Goal: Task Accomplishment & Management: Complete application form

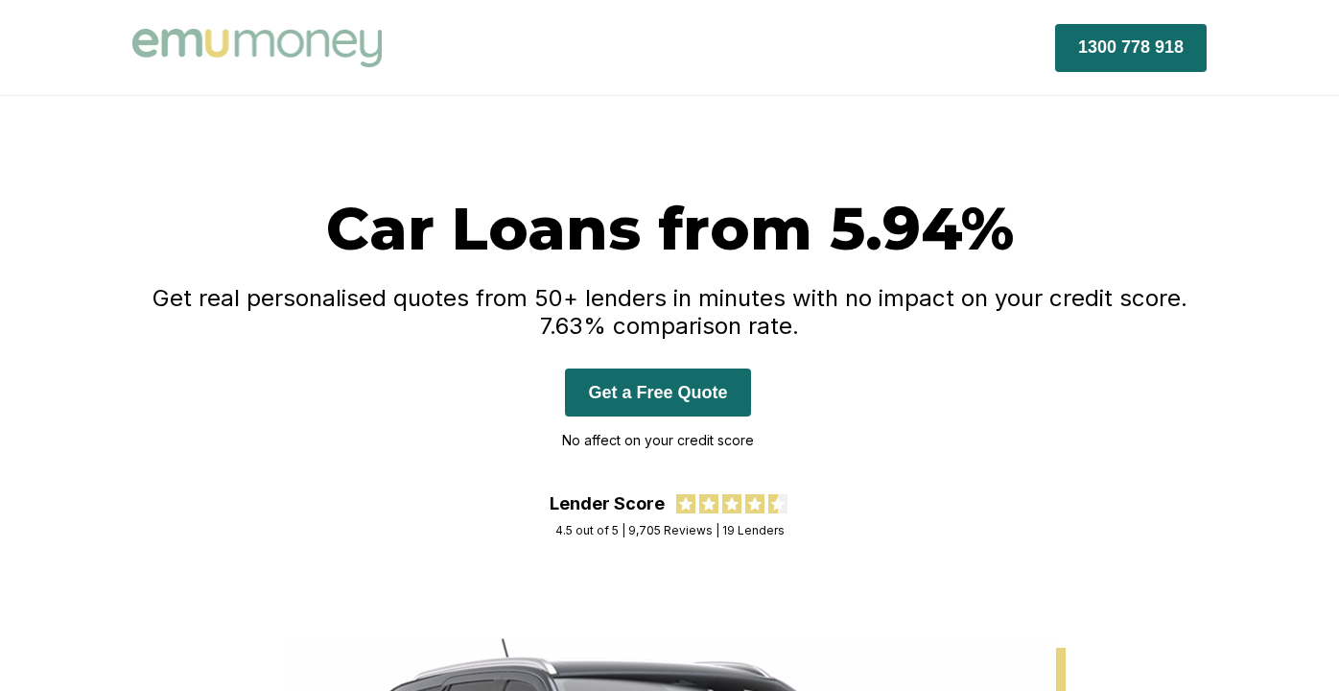
click at [1164, 538] on div "Car Loans from 5.94% Get real personalised quotes from 50+ lenders in minutes w…" at bounding box center [669, 367] width 1151 height 350
click at [643, 389] on button "Get a Free Quote" at bounding box center [657, 392] width 185 height 48
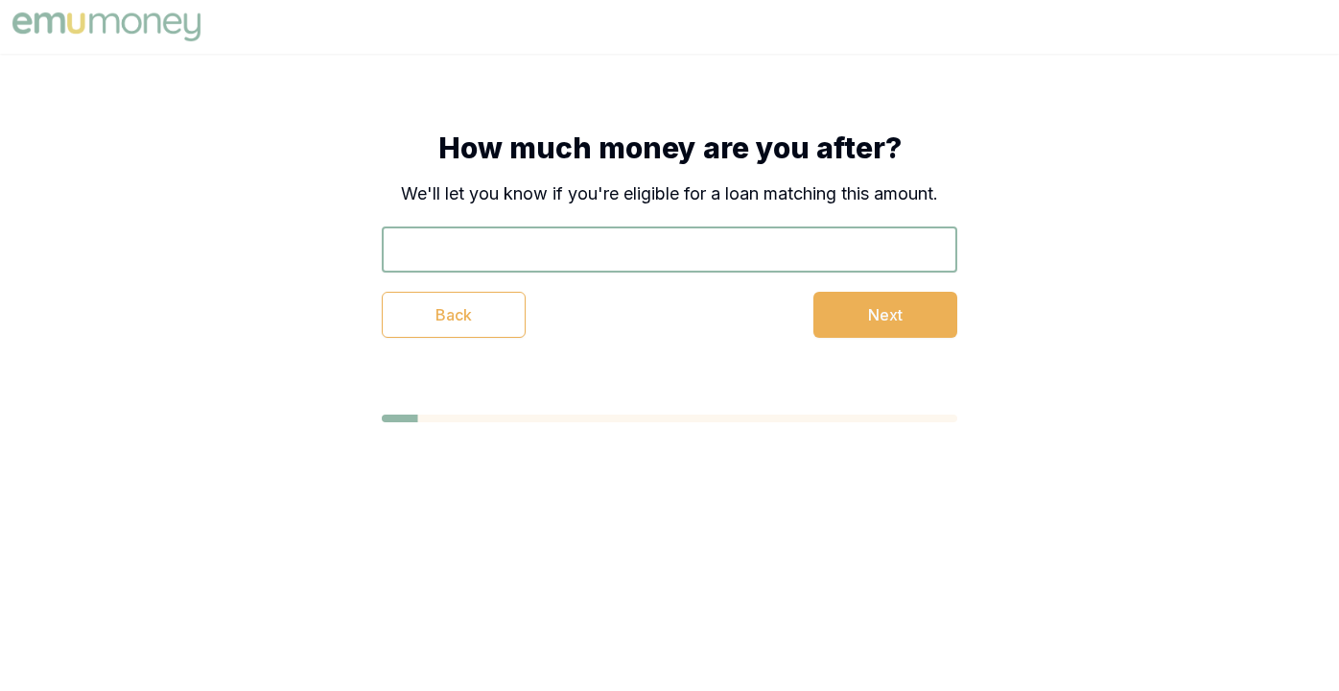
click at [415, 248] on input "text" at bounding box center [670, 249] width 576 height 46
type input "$15,000"
click at [882, 304] on button "Next" at bounding box center [886, 315] width 144 height 46
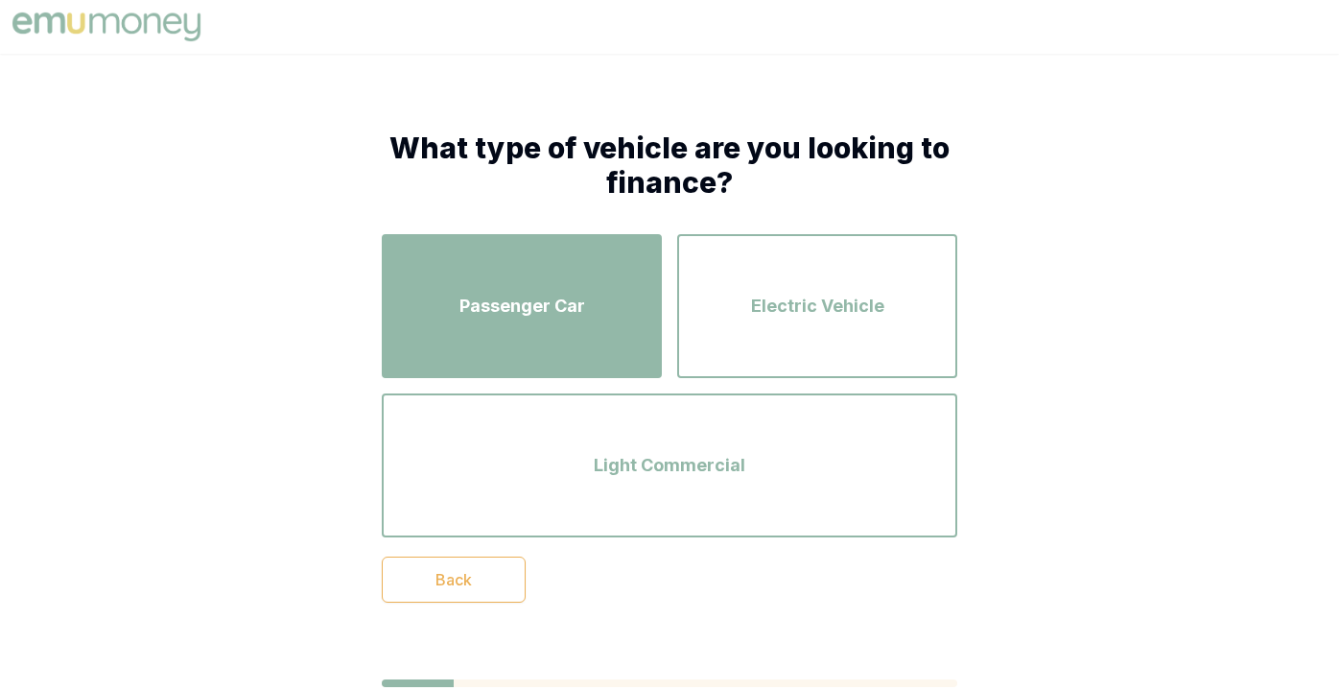
click at [497, 373] on button "Passenger Car" at bounding box center [522, 306] width 280 height 144
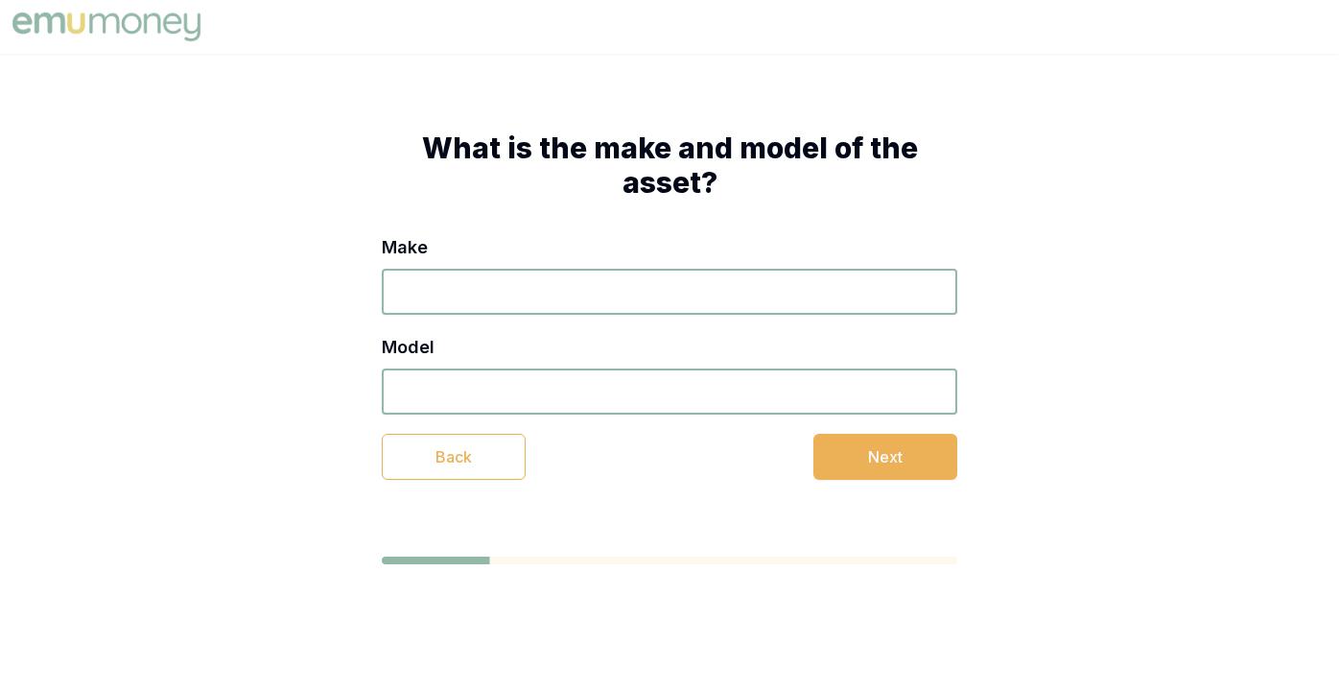
click at [424, 282] on input "Make" at bounding box center [670, 292] width 576 height 46
click at [486, 292] on input "Mitsubishi Outlander" at bounding box center [670, 292] width 576 height 46
drag, startPoint x: 568, startPoint y: 284, endPoint x: 487, endPoint y: 287, distance: 80.6
click at [490, 288] on input "Mitsubishi Outlander" at bounding box center [670, 292] width 576 height 46
click at [487, 287] on input "Mitsubishi Outlander" at bounding box center [670, 292] width 576 height 46
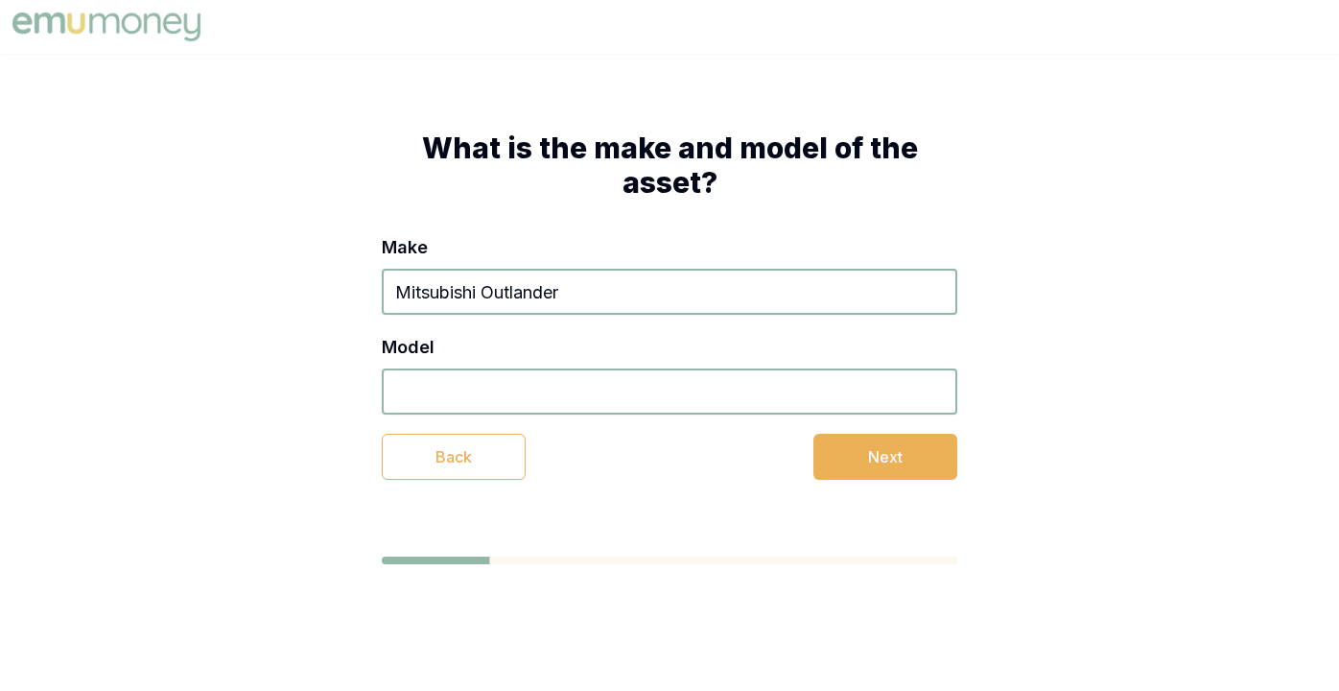
drag, startPoint x: 486, startPoint y: 292, endPoint x: 579, endPoint y: 299, distance: 93.4
click at [579, 299] on input "Mitsubishi Outlander" at bounding box center [670, 292] width 576 height 46
type input "Mitsubishi"
click at [402, 393] on input "Model" at bounding box center [670, 391] width 576 height 46
type input "Outlander"
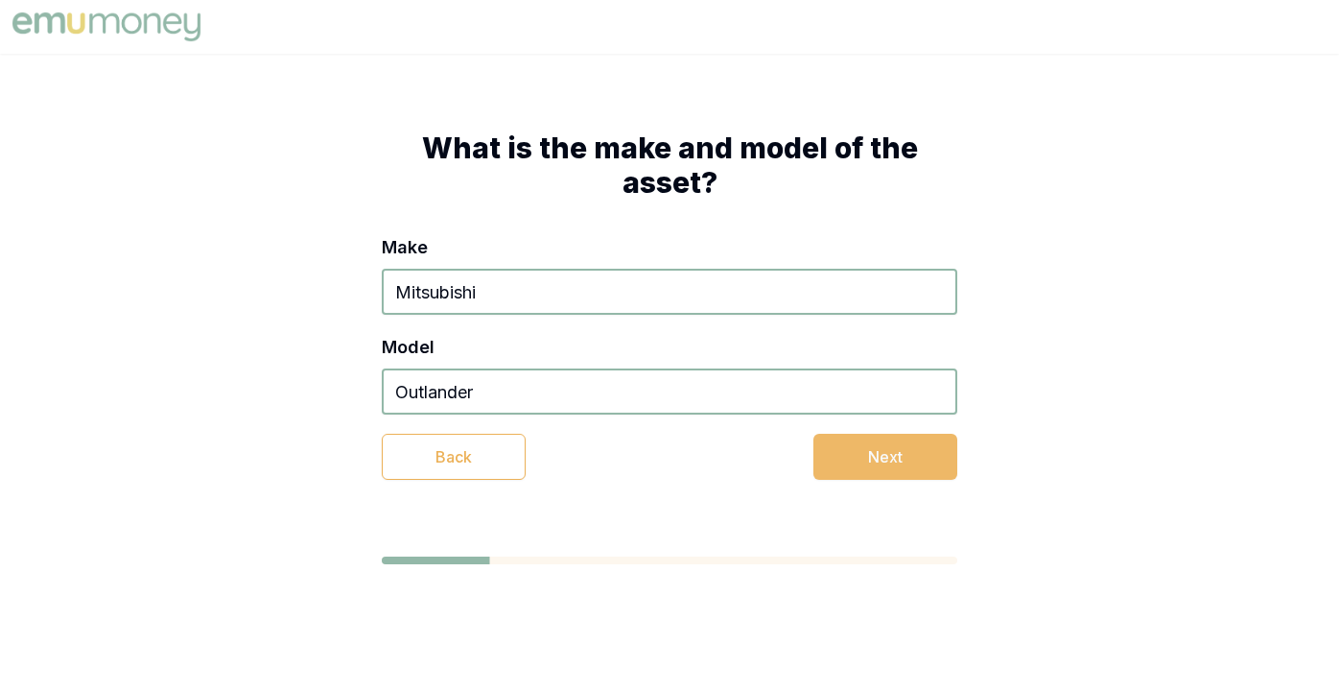
click at [884, 454] on button "Next" at bounding box center [886, 457] width 144 height 46
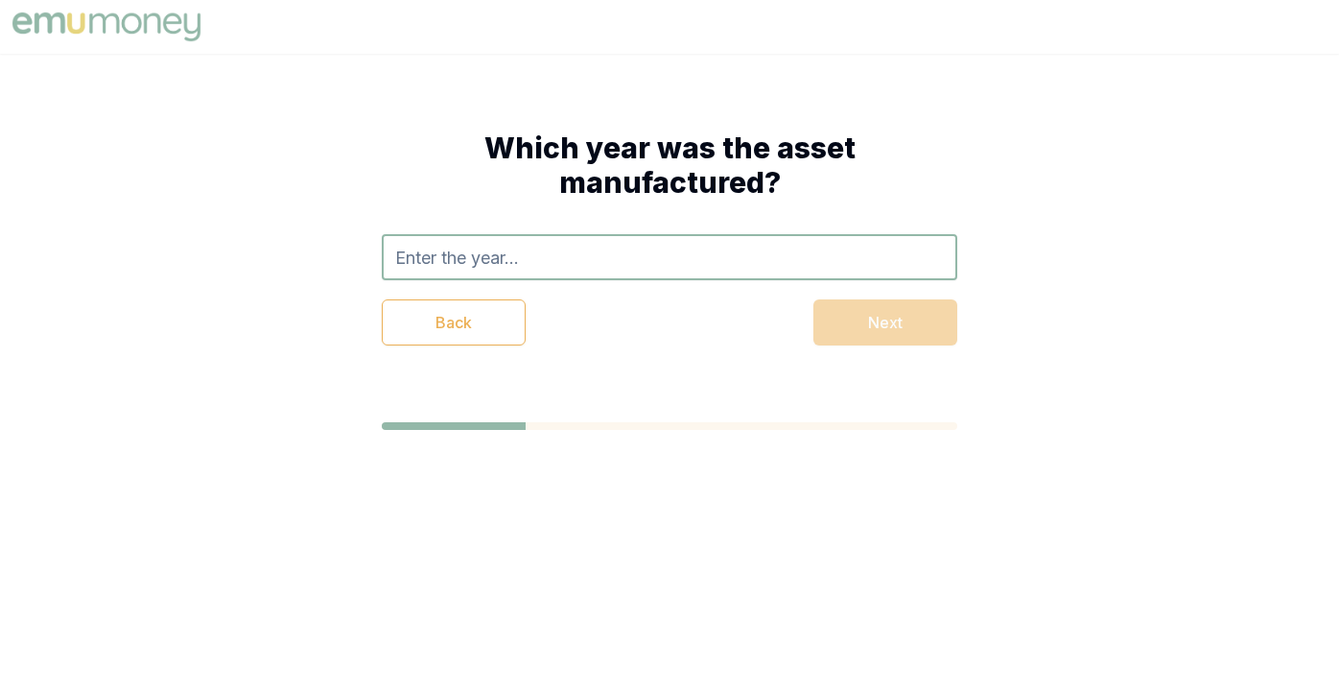
click at [403, 254] on input "text" at bounding box center [670, 257] width 576 height 46
type input "dont know"
click at [888, 319] on div "Back Next" at bounding box center [670, 322] width 576 height 46
drag, startPoint x: 481, startPoint y: 257, endPoint x: 331, endPoint y: 230, distance: 152.1
click at [331, 230] on div "Which year was the asset manufactured? dont know Back Next" at bounding box center [669, 238] width 729 height 368
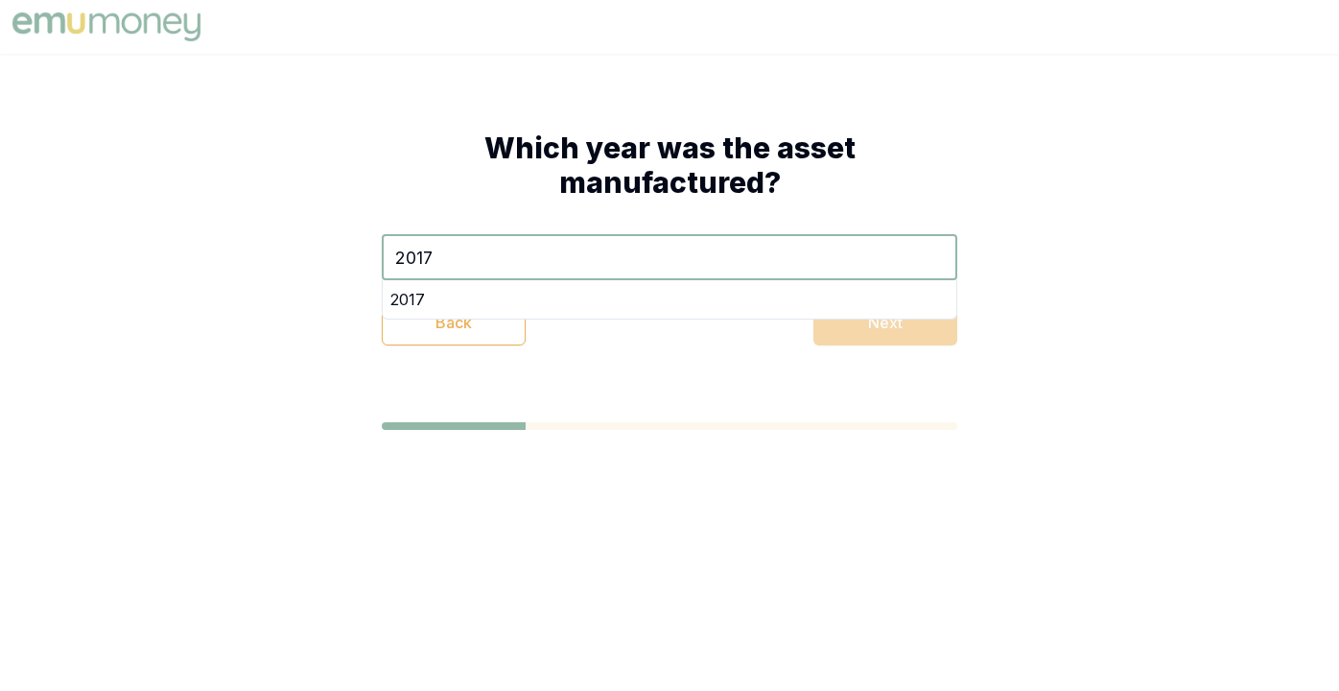
type input "2017"
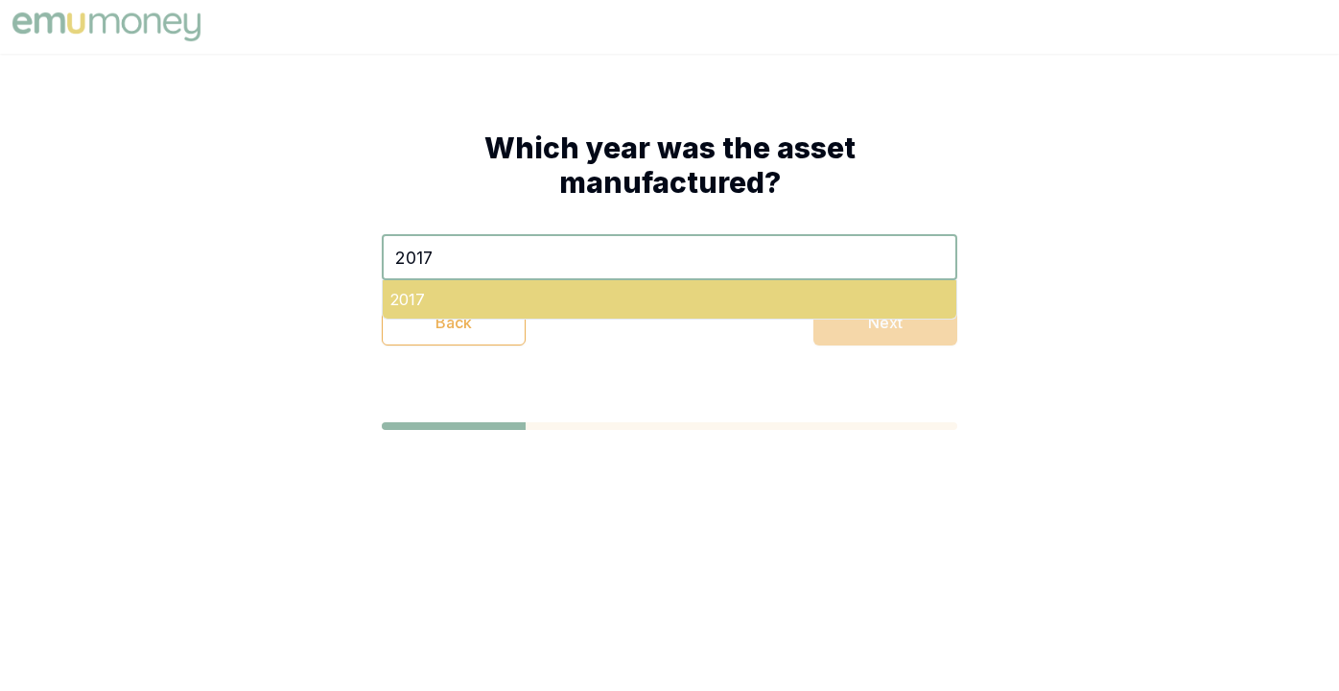
click at [409, 301] on div "2017" at bounding box center [670, 299] width 574 height 38
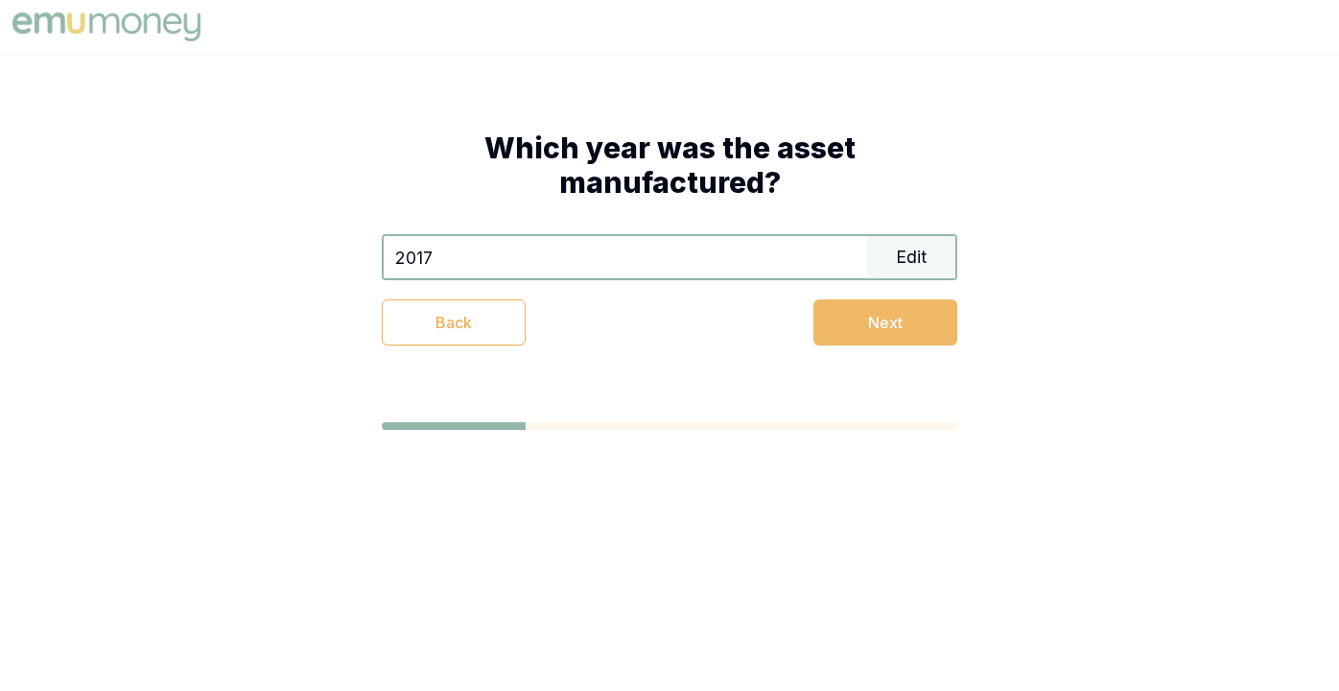
click at [876, 313] on button "Next" at bounding box center [886, 322] width 144 height 46
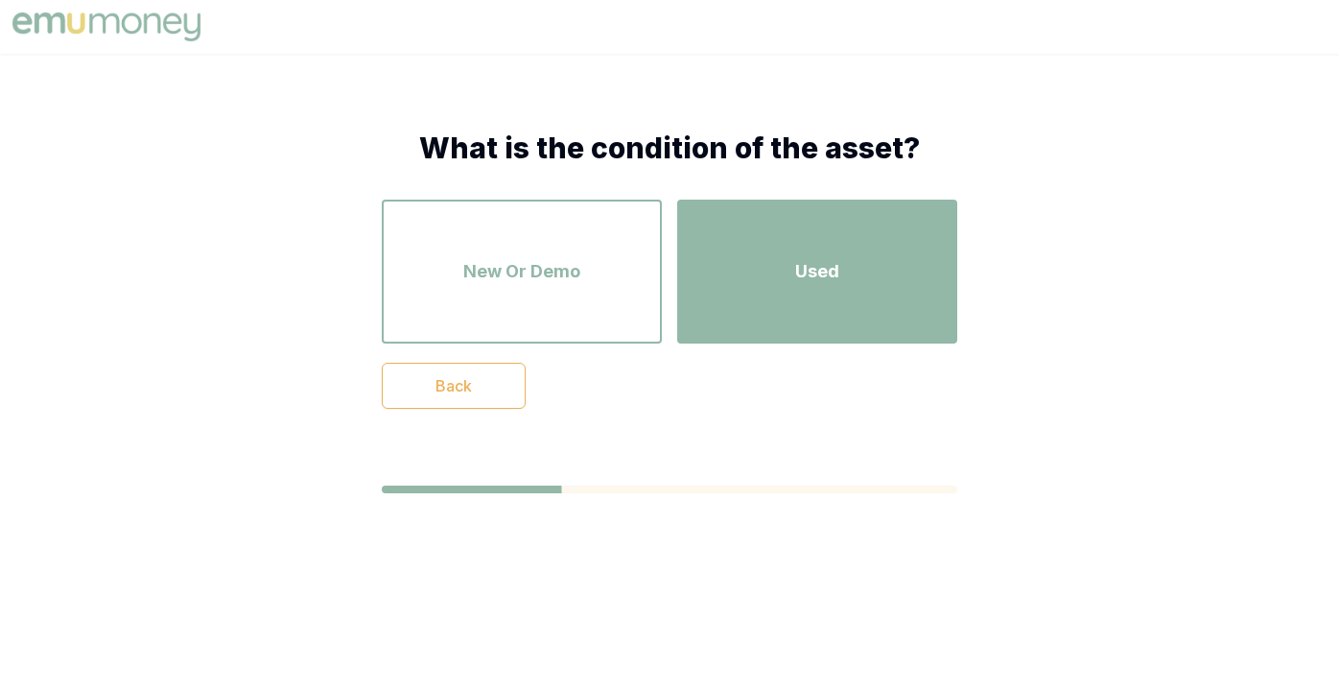
click at [847, 257] on div "Used" at bounding box center [818, 271] width 246 height 109
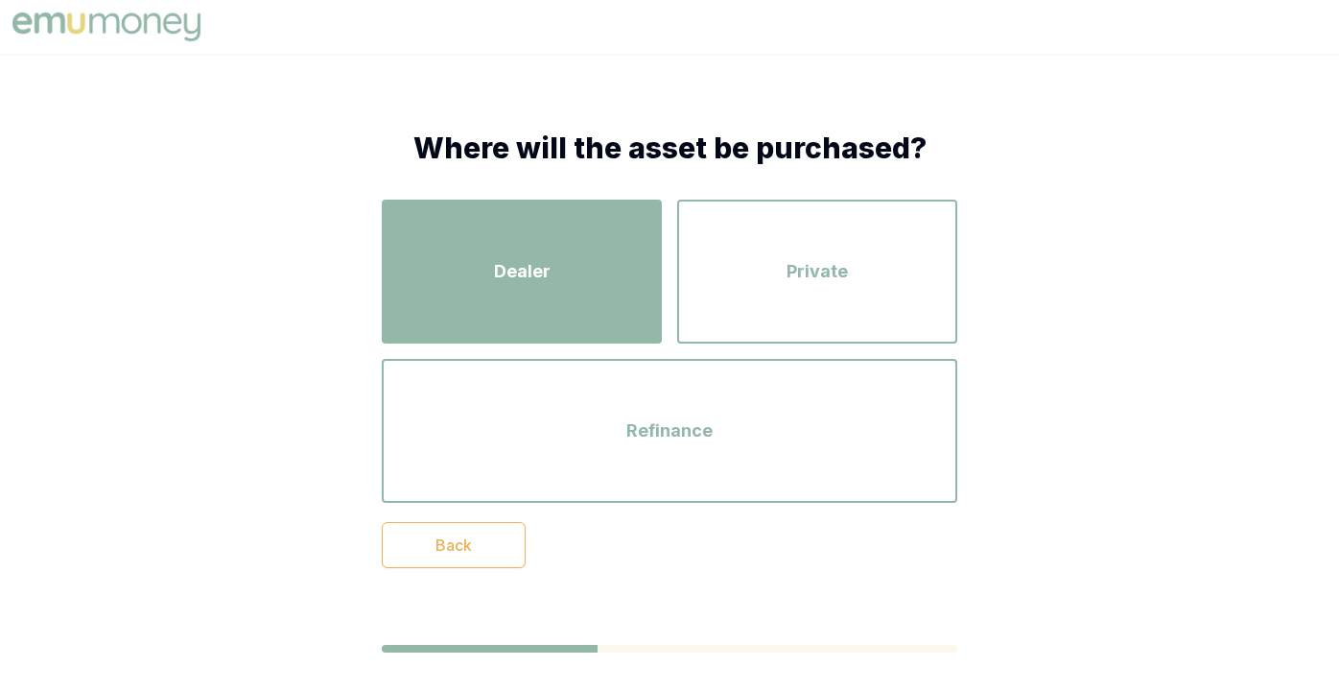
click at [535, 236] on div "Dealer" at bounding box center [522, 271] width 246 height 109
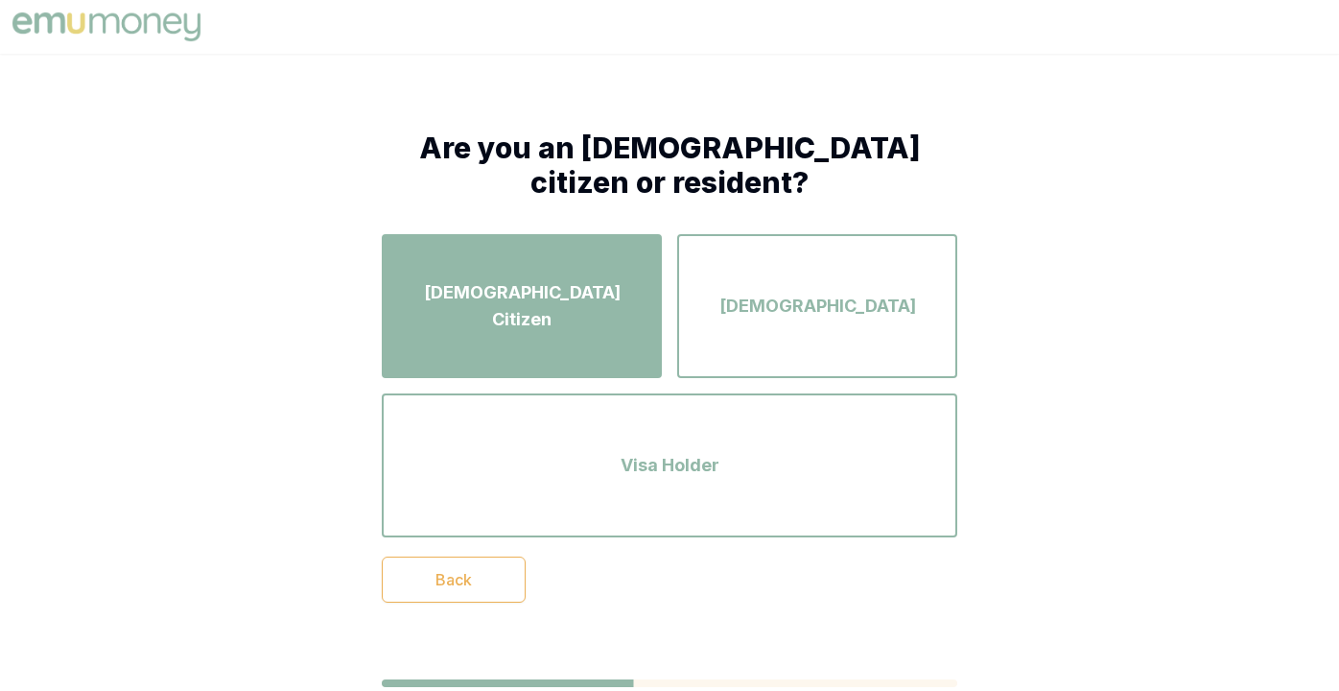
click at [537, 253] on div "Australian Citizen" at bounding box center [522, 305] width 246 height 109
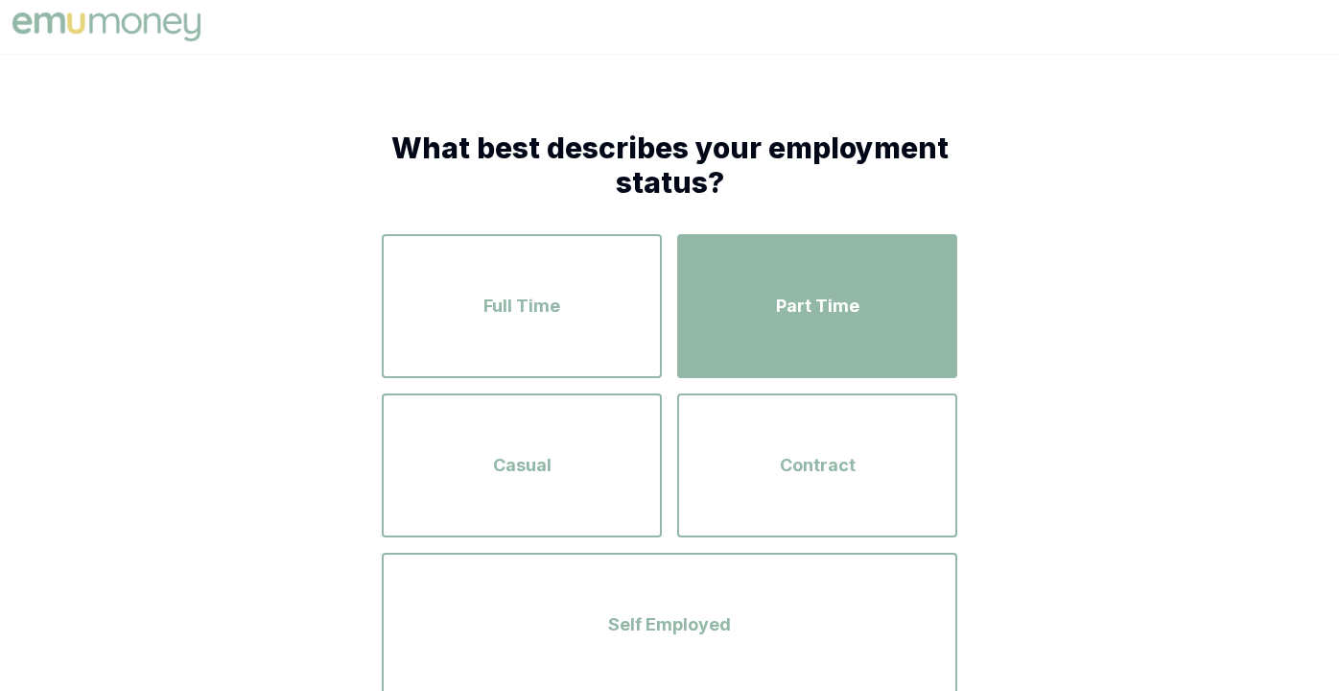
click at [877, 316] on div "Part Time" at bounding box center [818, 305] width 246 height 109
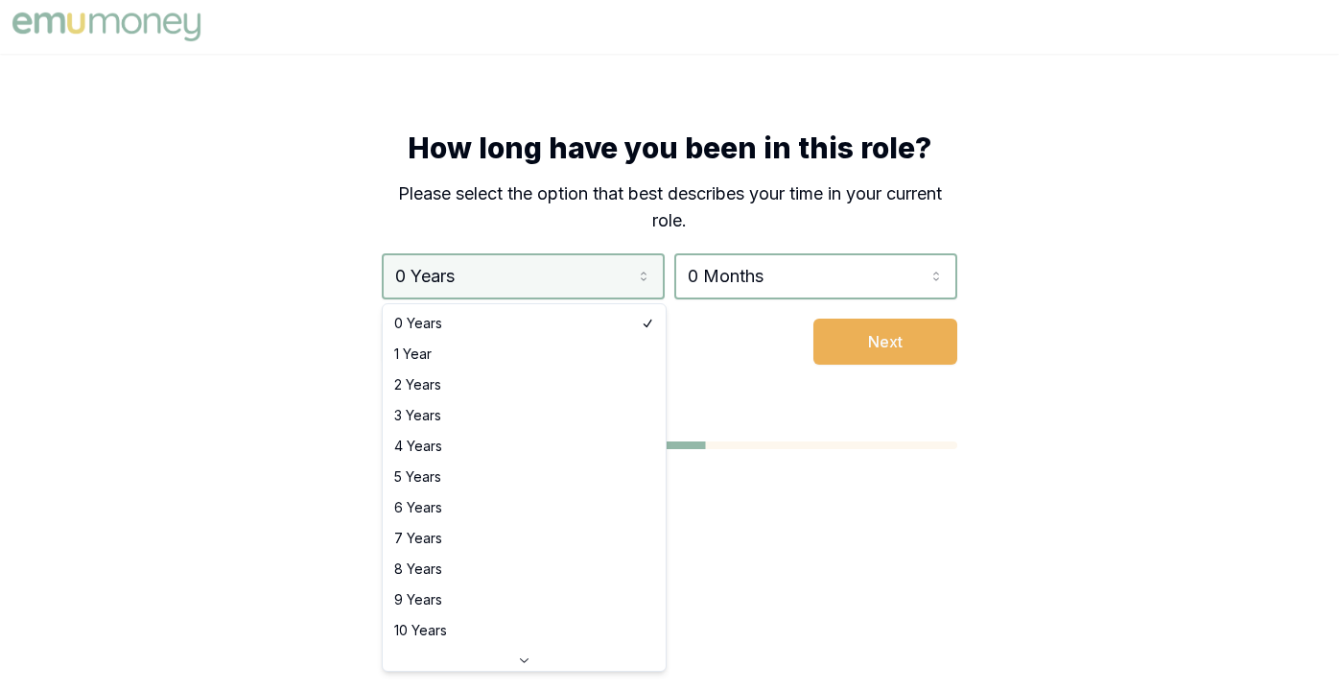
click at [412, 272] on html "How long have you been in this role? Please select the option that best describ…" at bounding box center [669, 345] width 1339 height 691
select select "10"
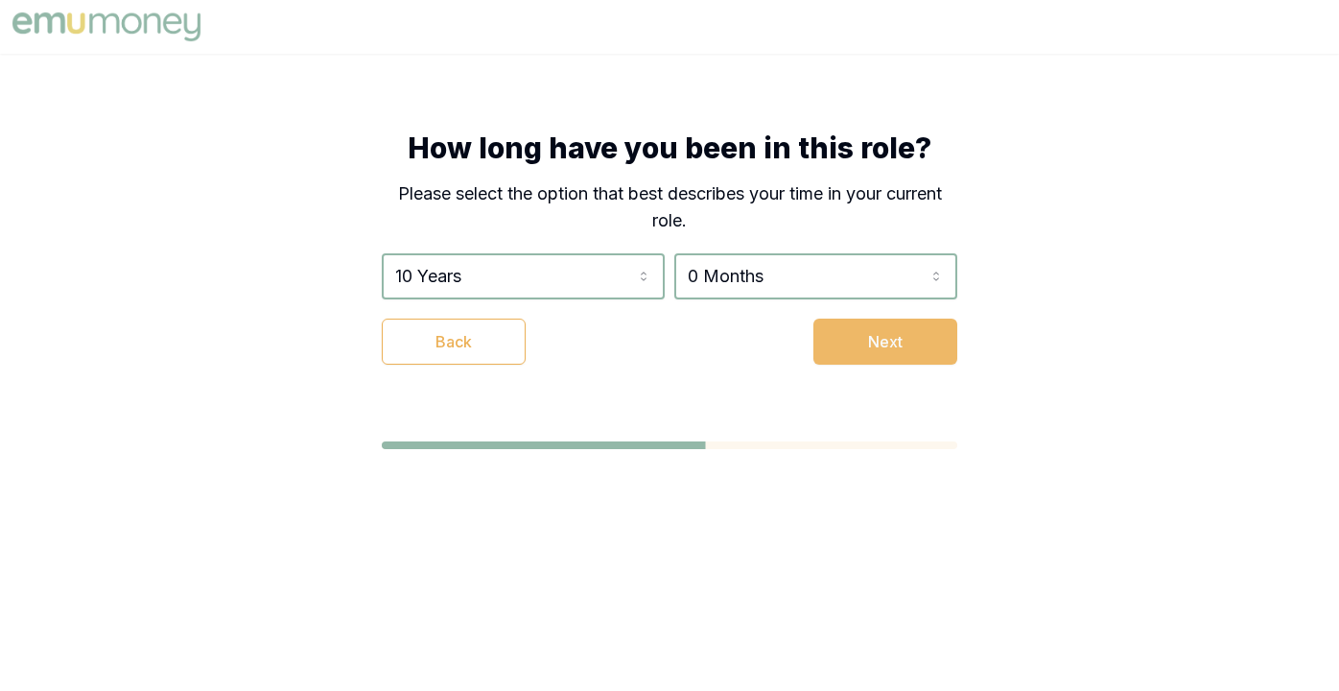
click at [892, 338] on button "Next" at bounding box center [886, 342] width 144 height 46
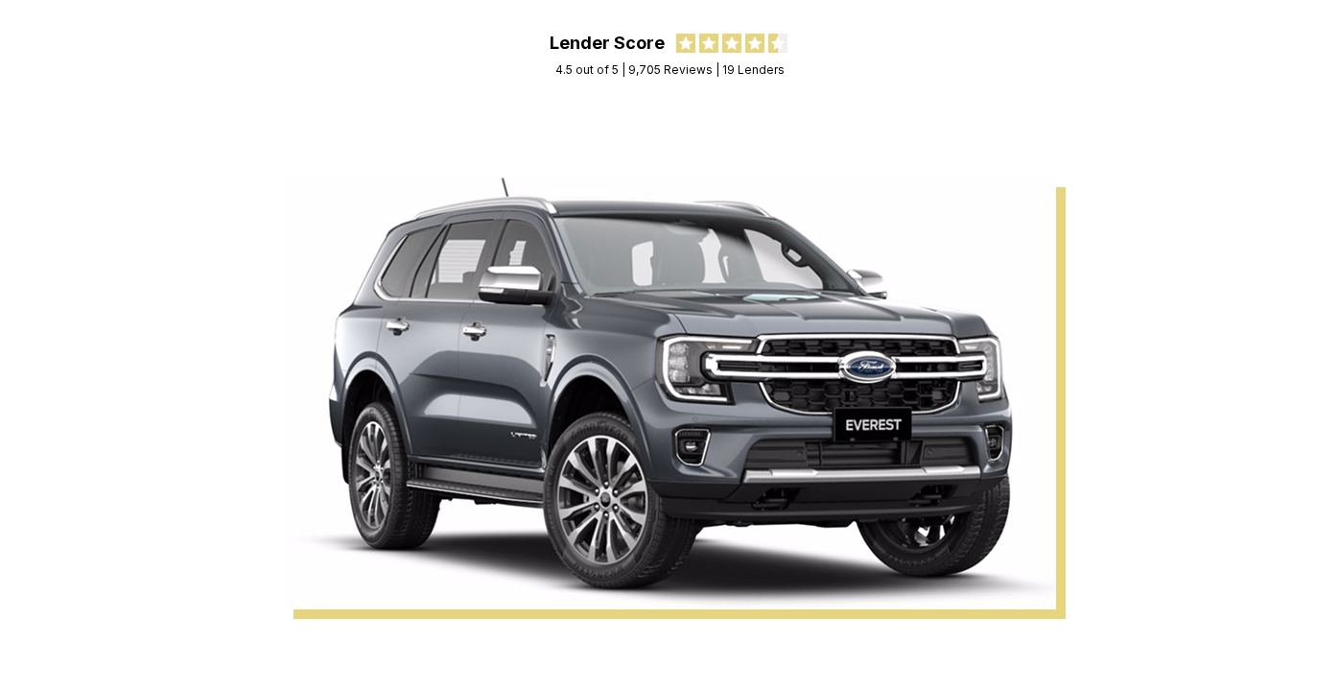
scroll to position [499, 0]
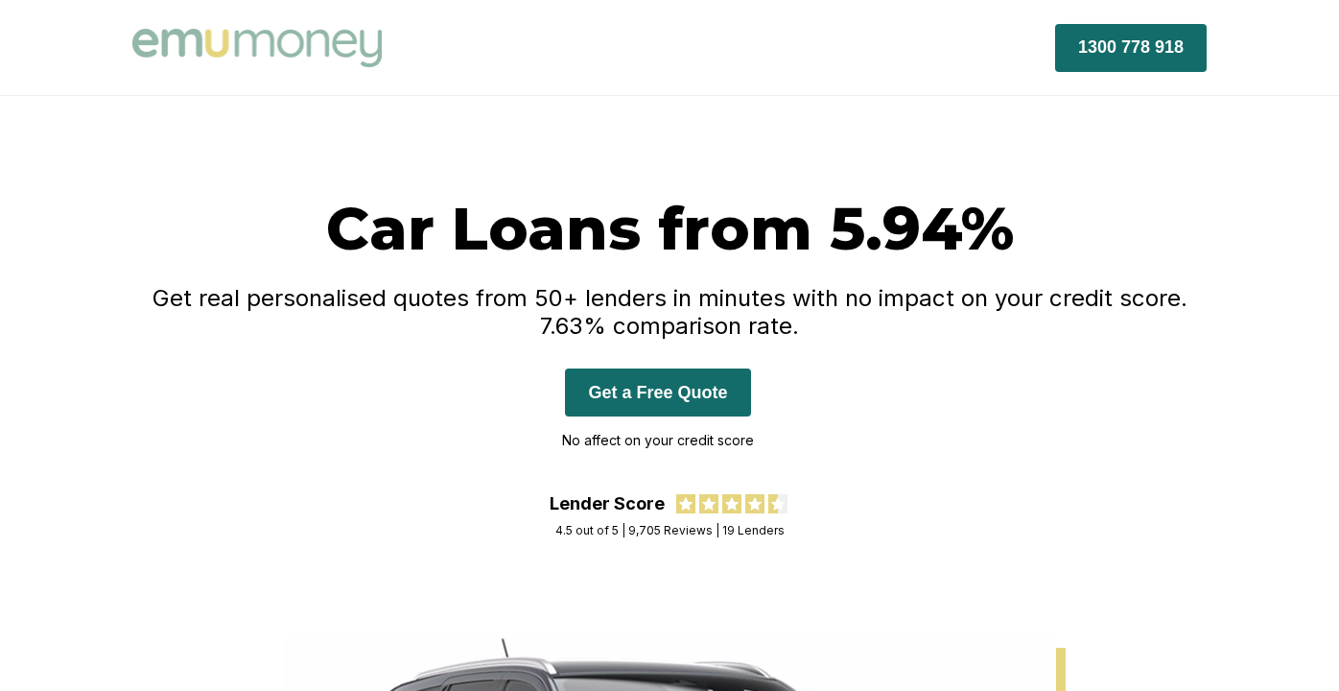
click at [1225, 538] on div "Car Loans from 5.94% Get real personalised quotes from 50+ lenders in minutes w…" at bounding box center [669, 367] width 1151 height 350
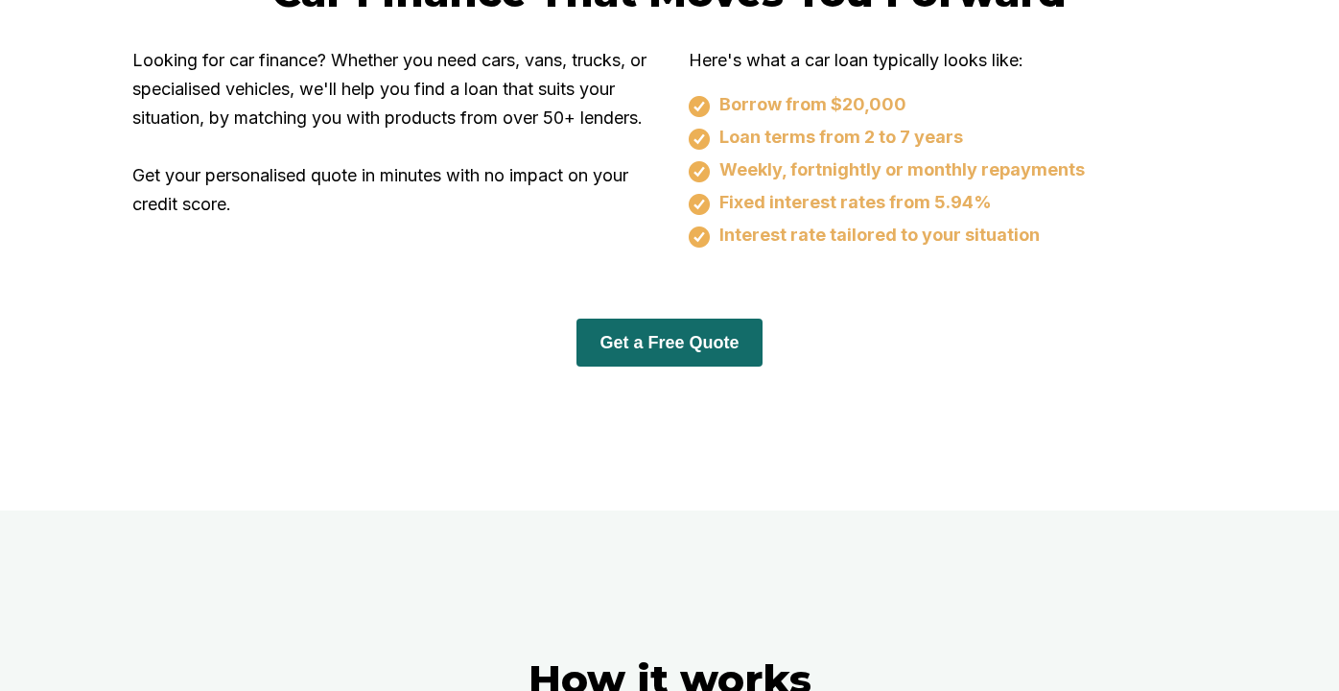
scroll to position [1266, 0]
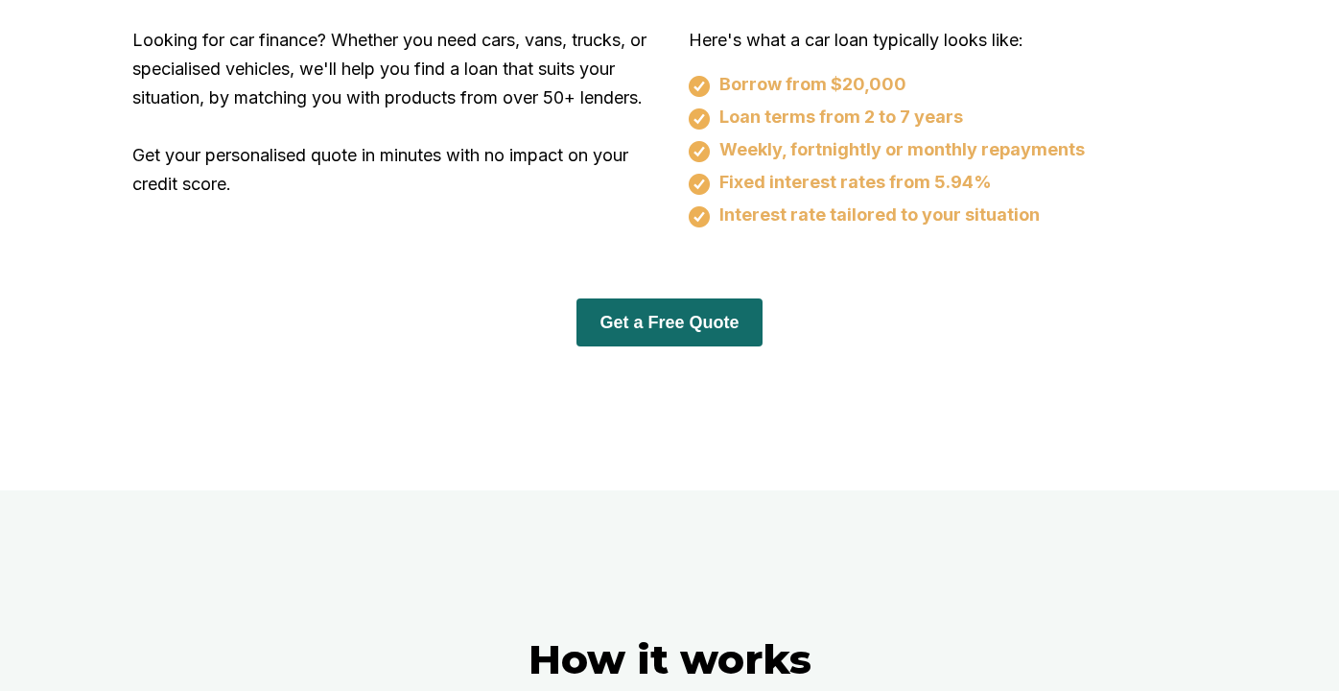
click at [646, 339] on button "Get a Free Quote" at bounding box center [669, 322] width 185 height 48
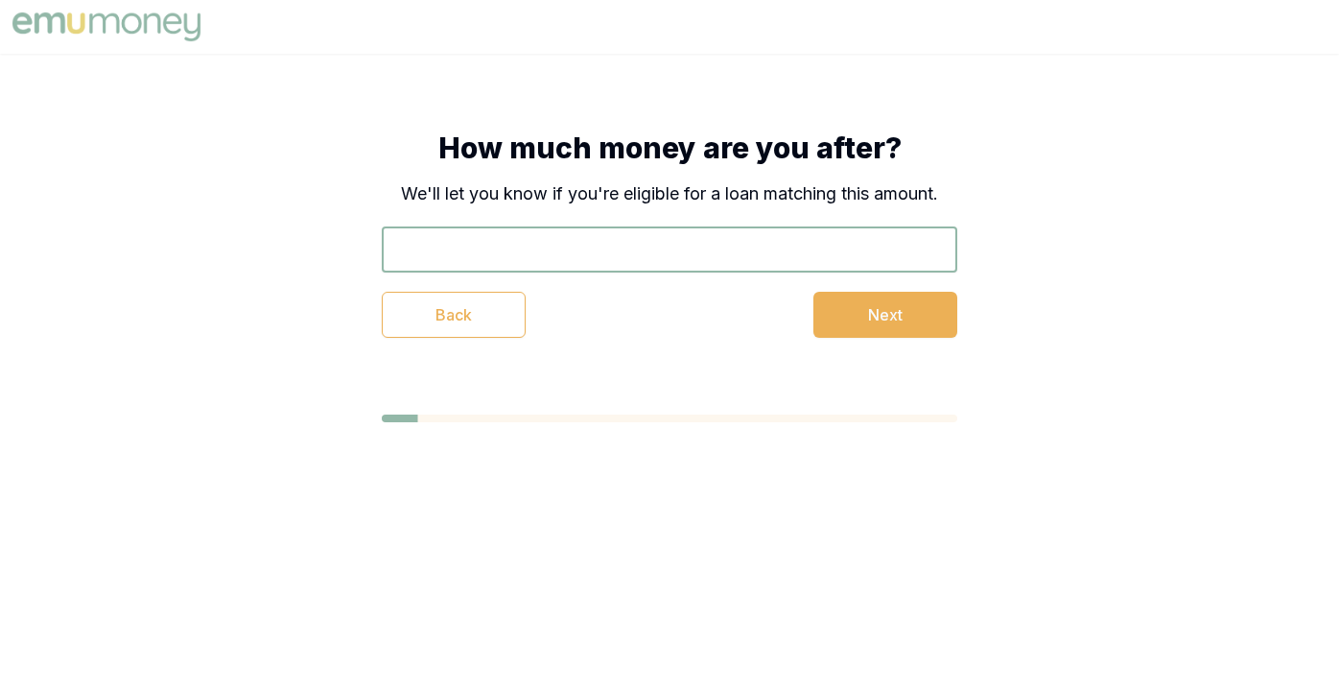
click at [411, 252] on input "text" at bounding box center [670, 249] width 576 height 46
type input "$17,000"
click at [913, 319] on button "Next" at bounding box center [886, 315] width 144 height 46
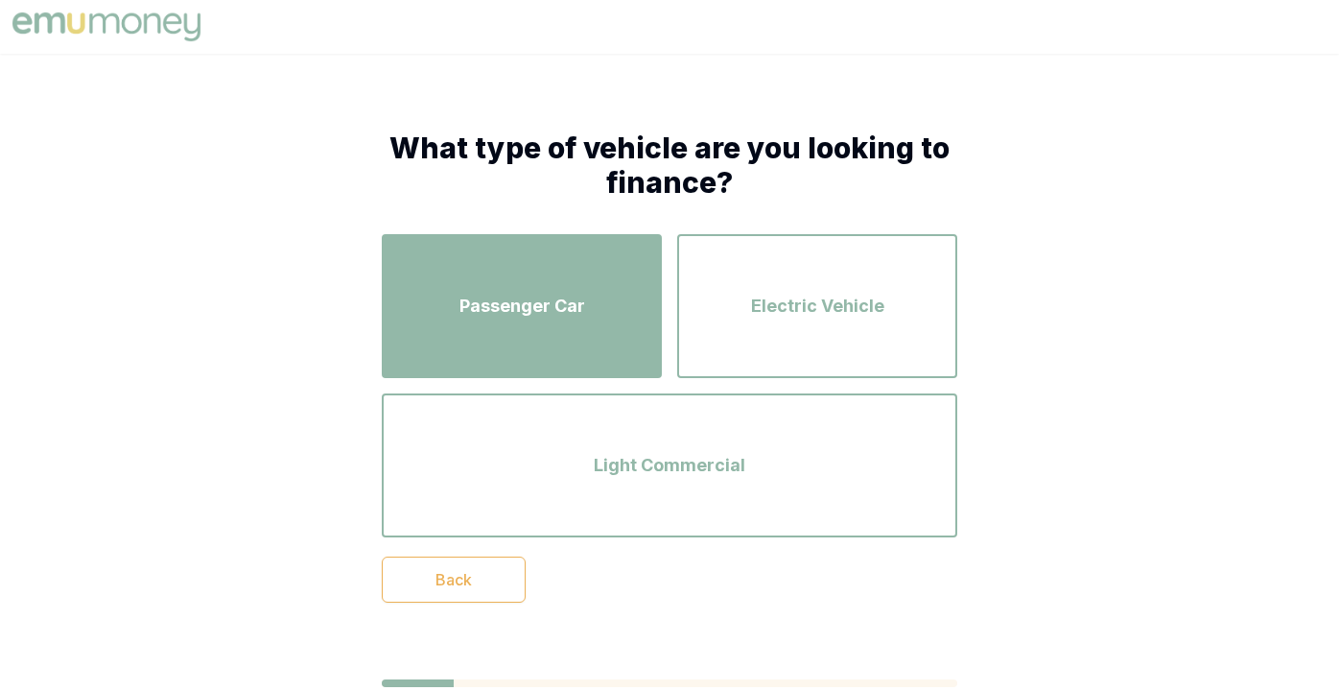
click at [531, 312] on span "Passenger Car" at bounding box center [523, 306] width 126 height 27
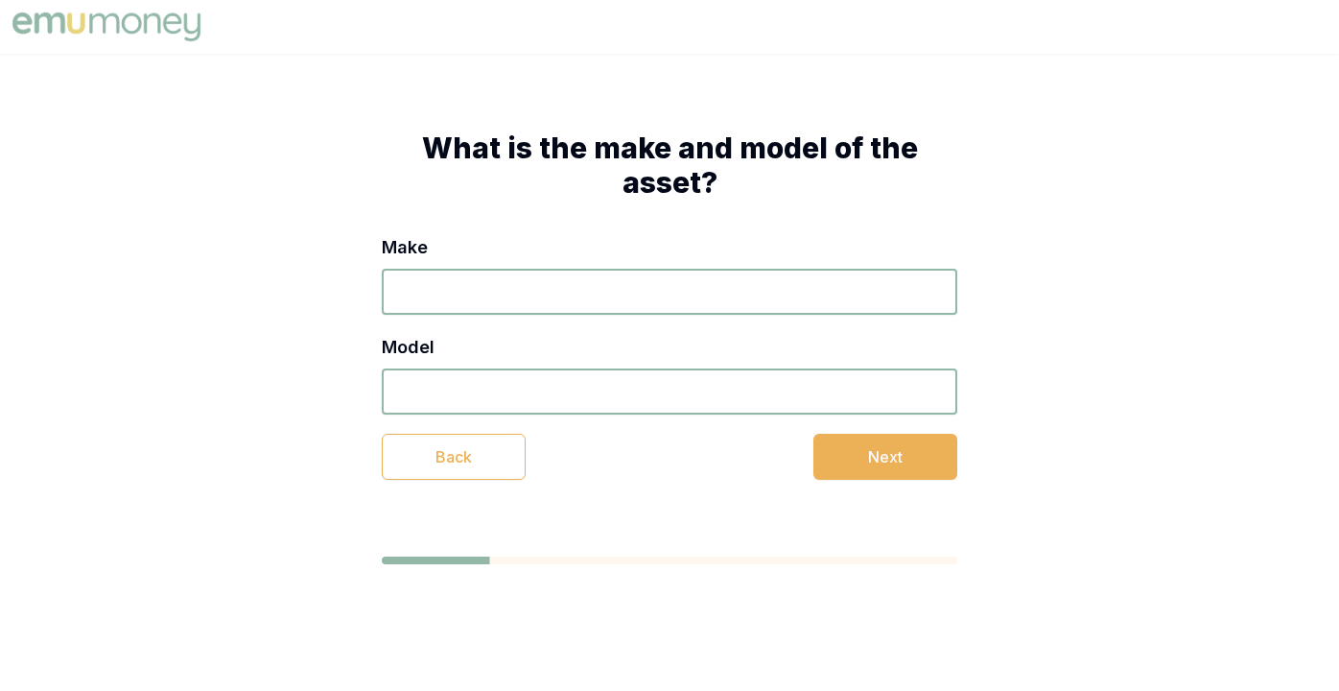
click at [472, 293] on input "Make" at bounding box center [670, 292] width 576 height 46
type input "Mitsubishi"
click at [530, 403] on input "Model" at bounding box center [670, 391] width 576 height 46
type input "Outlander"
click at [893, 457] on button "Next" at bounding box center [886, 457] width 144 height 46
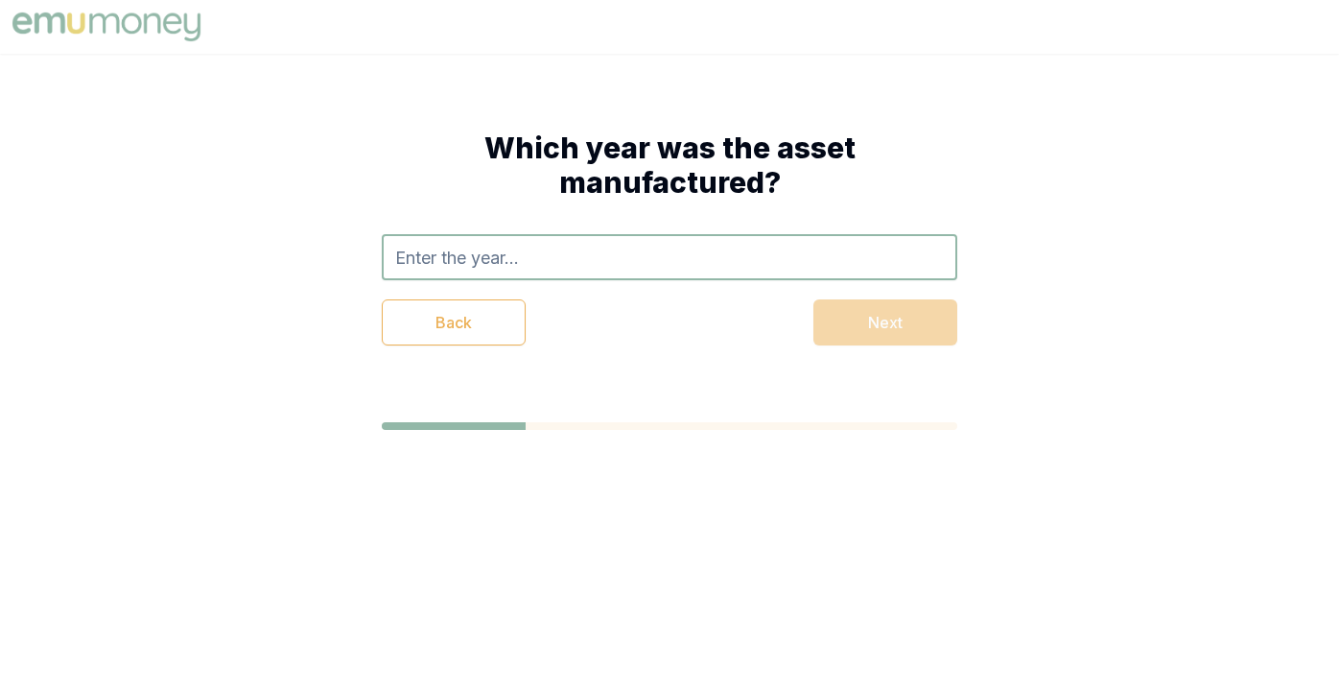
click at [399, 252] on input "text" at bounding box center [670, 257] width 576 height 46
type input "2017"
click at [898, 331] on div "Back Next" at bounding box center [670, 322] width 576 height 46
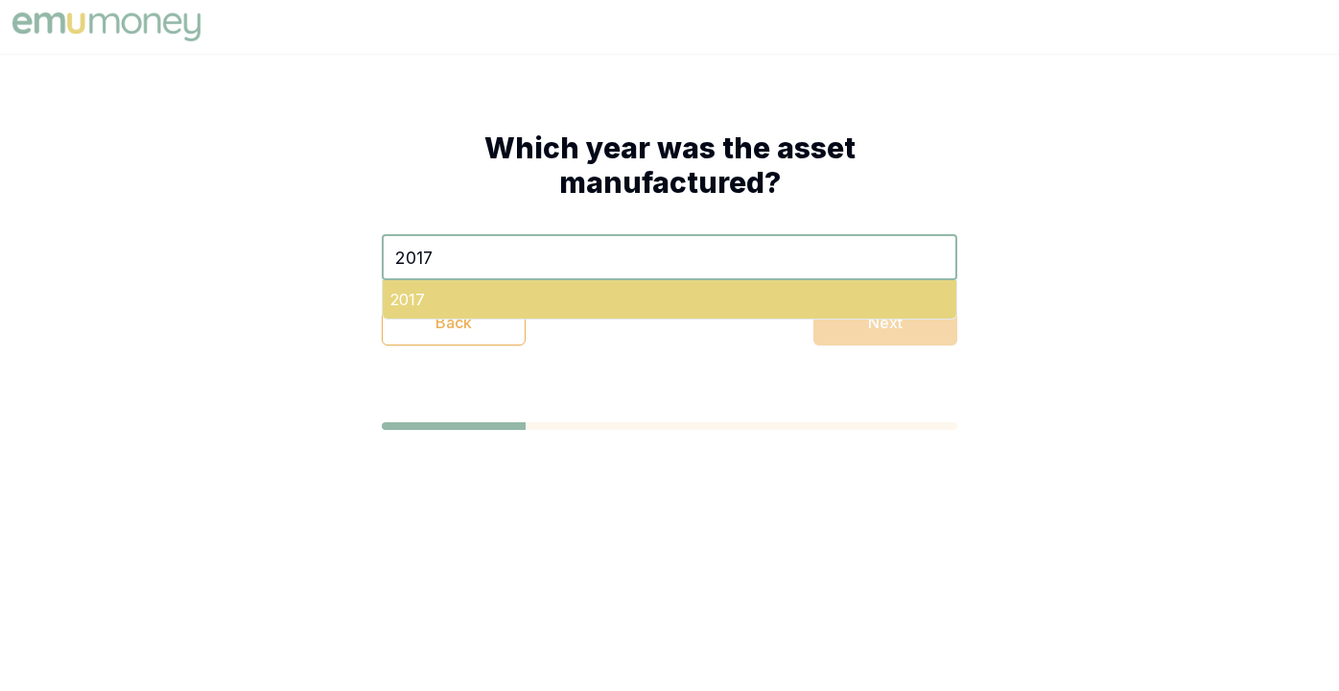
click at [429, 295] on div "2017" at bounding box center [670, 299] width 574 height 38
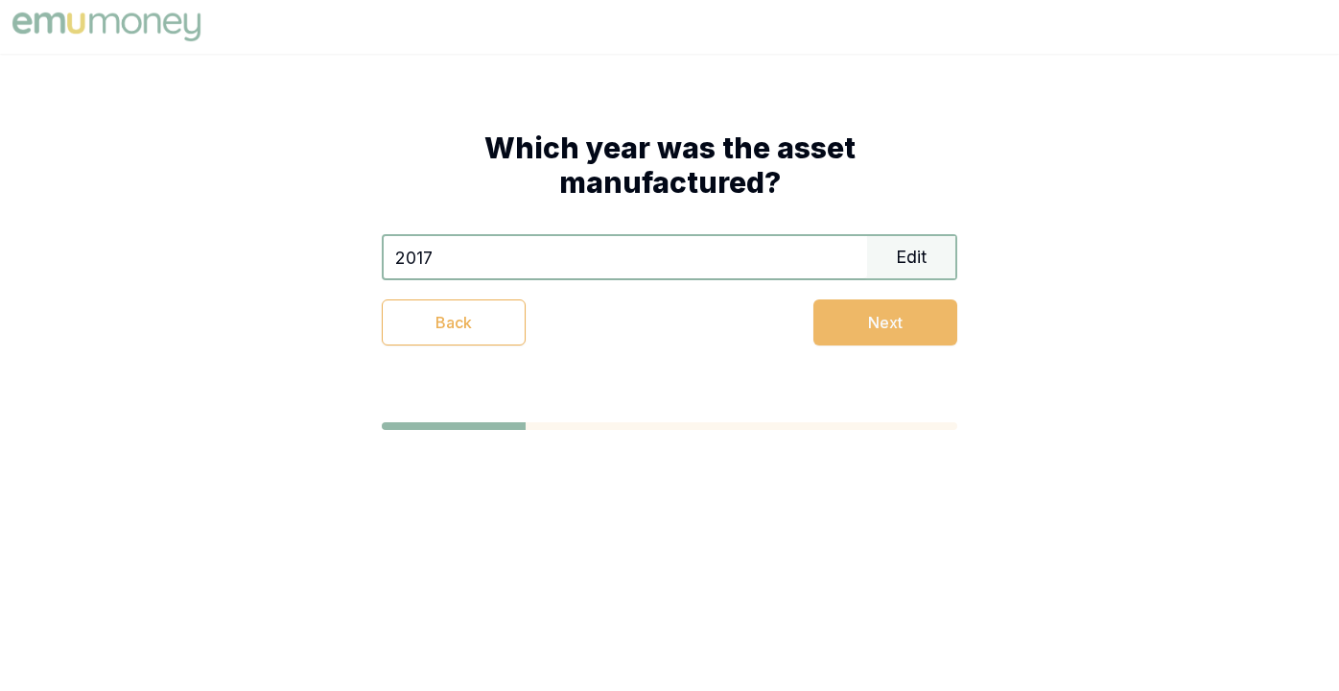
click at [885, 319] on button "Next" at bounding box center [886, 322] width 144 height 46
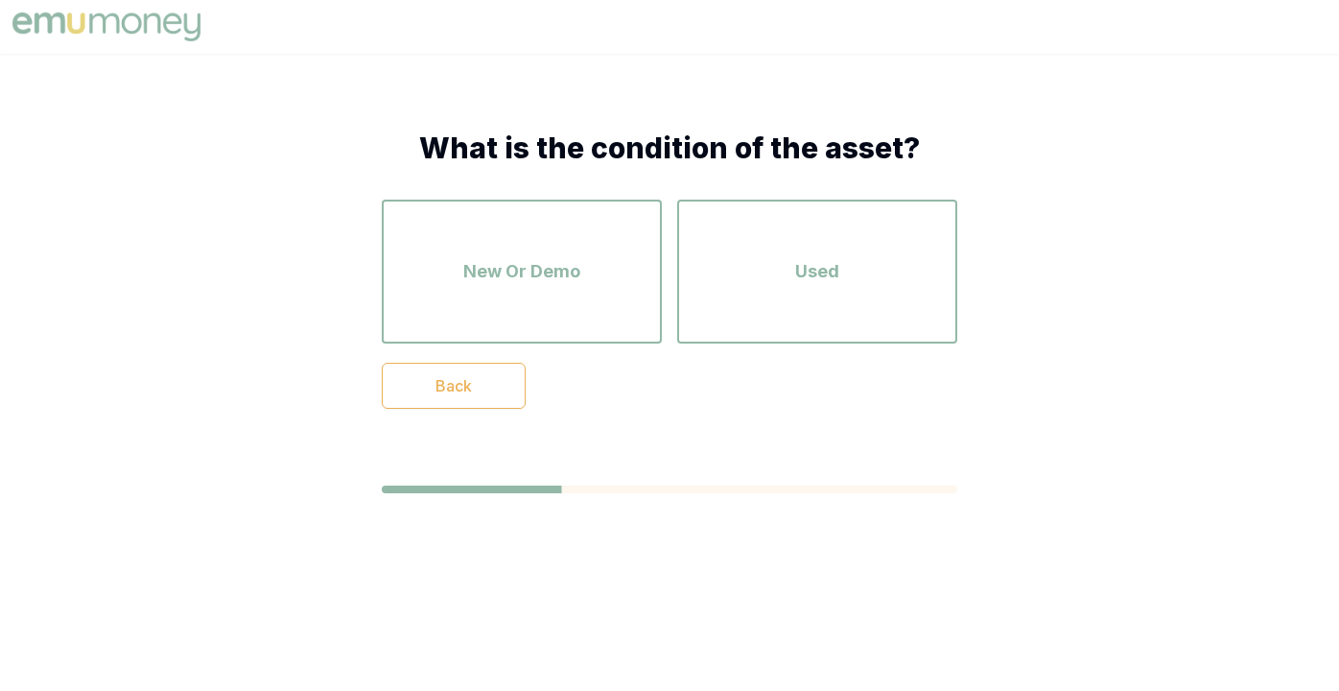
click at [885, 319] on div "Used" at bounding box center [818, 271] width 246 height 109
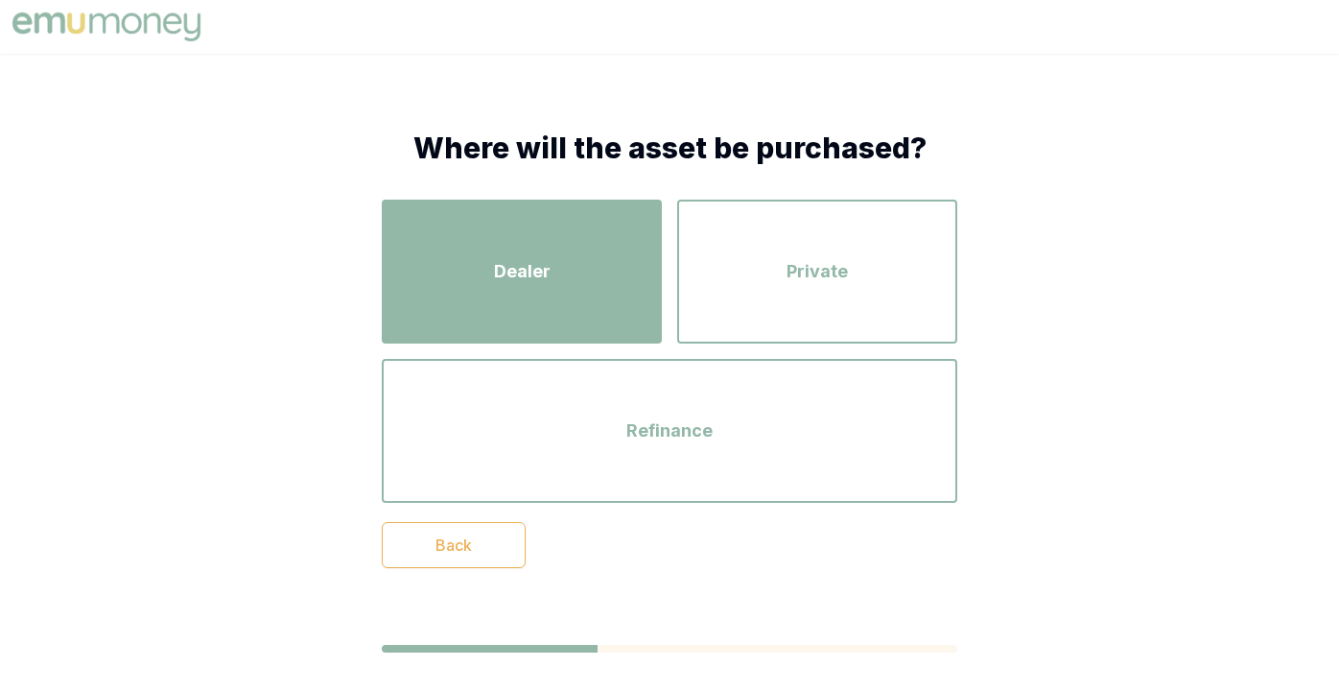
click at [595, 302] on div "Dealer" at bounding box center [522, 271] width 246 height 109
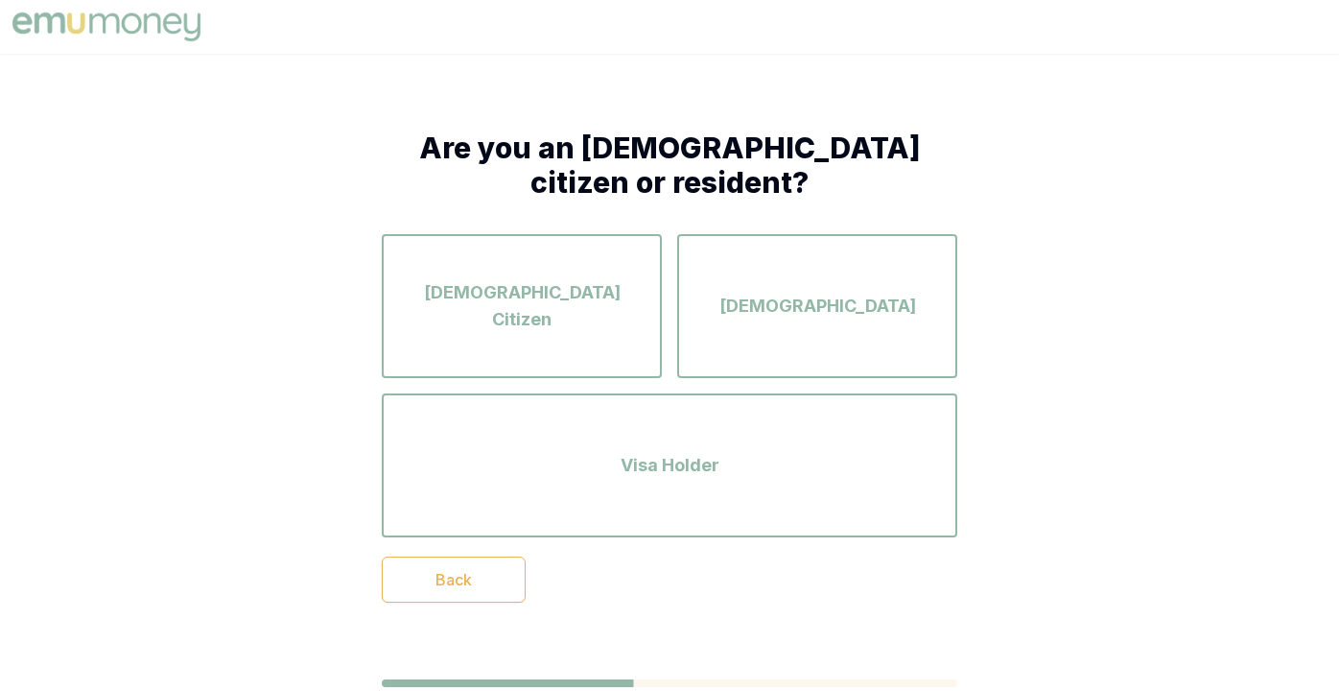
click at [595, 302] on span "Australian Citizen" at bounding box center [522, 306] width 246 height 54
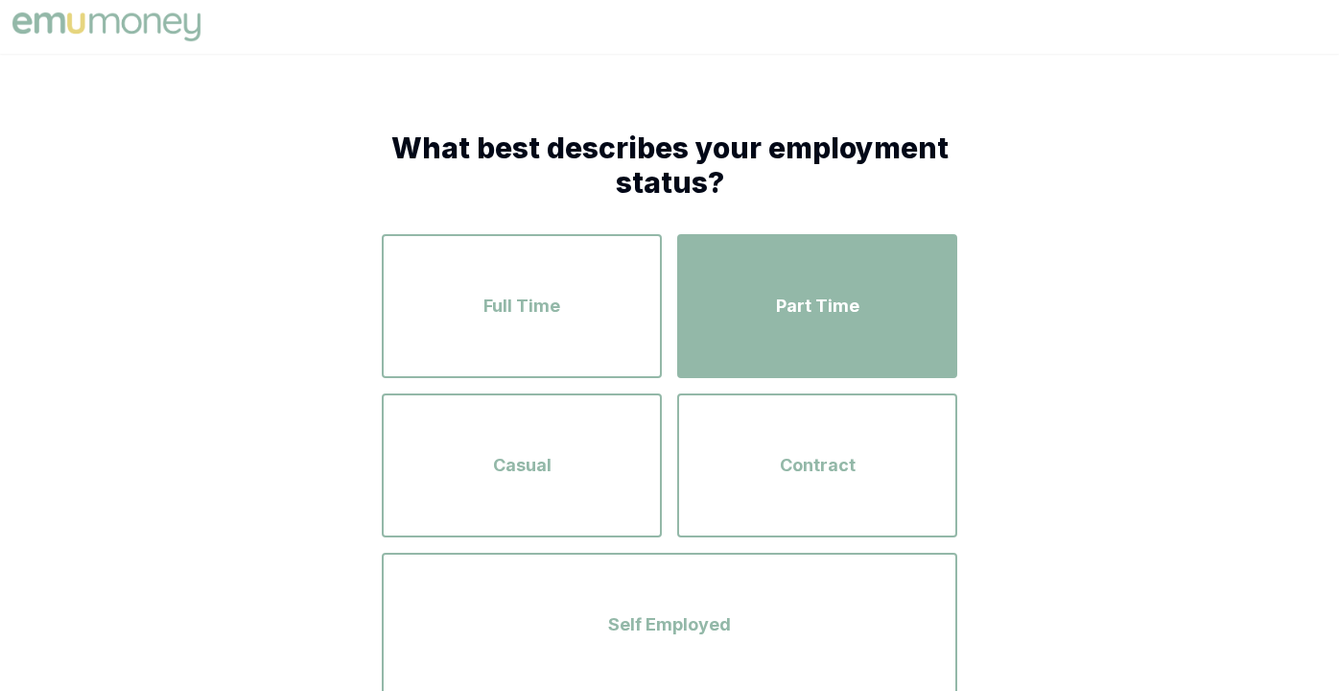
click at [819, 304] on span "Part Time" at bounding box center [817, 306] width 83 height 27
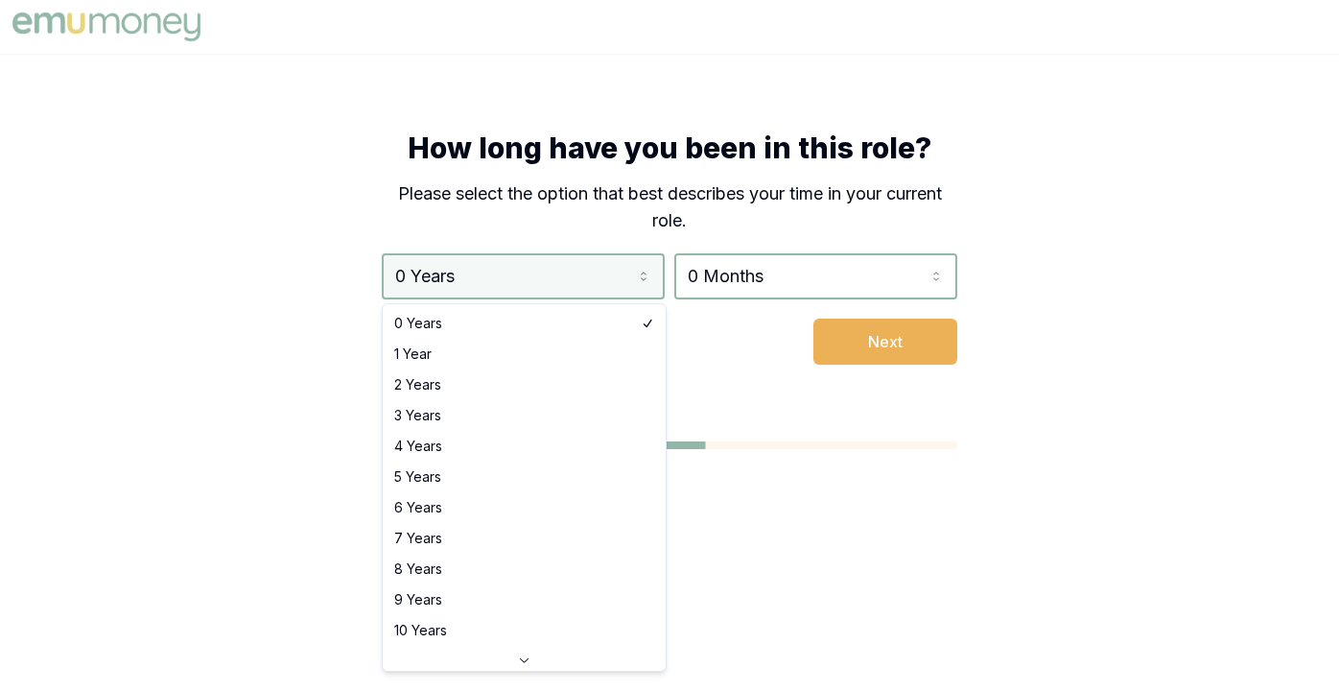
click at [392, 278] on html "How long have you been in this role? Please select the option that best describ…" at bounding box center [669, 345] width 1339 height 691
click at [414, 272] on html "How long have you been in this role? Please select the option that best describ…" at bounding box center [669, 345] width 1339 height 691
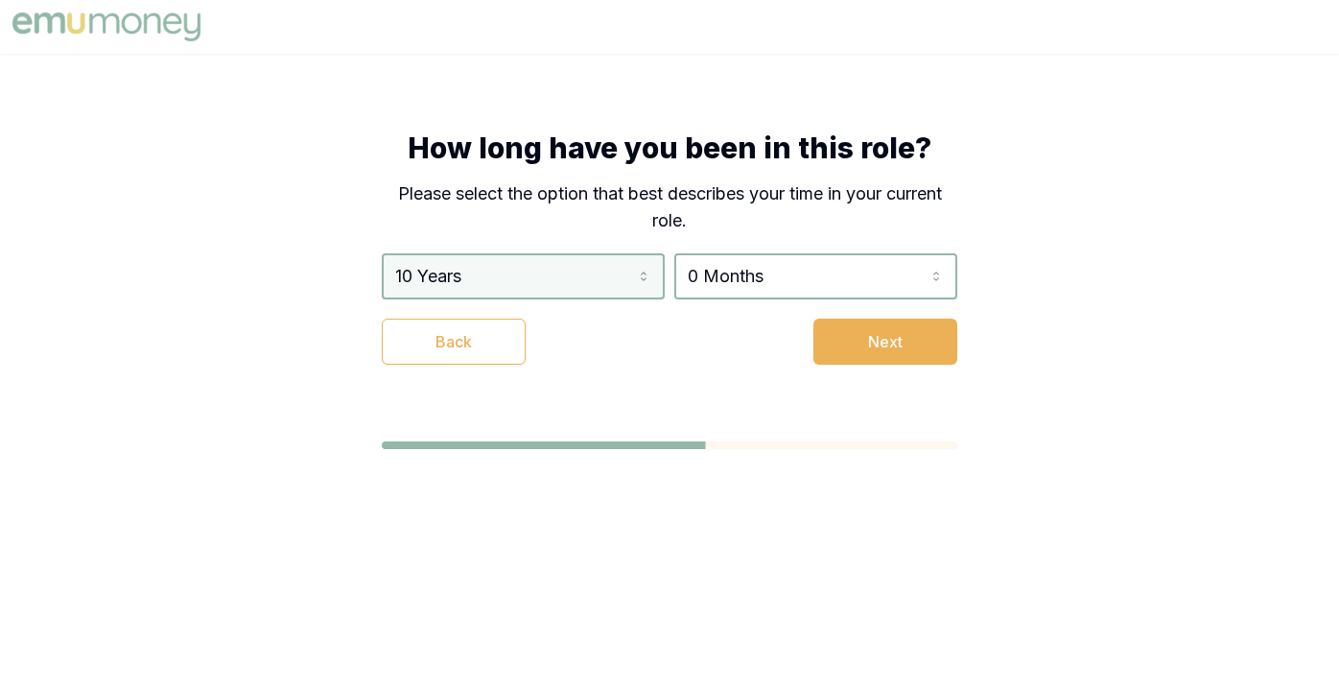
click at [413, 272] on html "How long have you been in this role? Please select the option that best describ…" at bounding box center [669, 345] width 1339 height 691
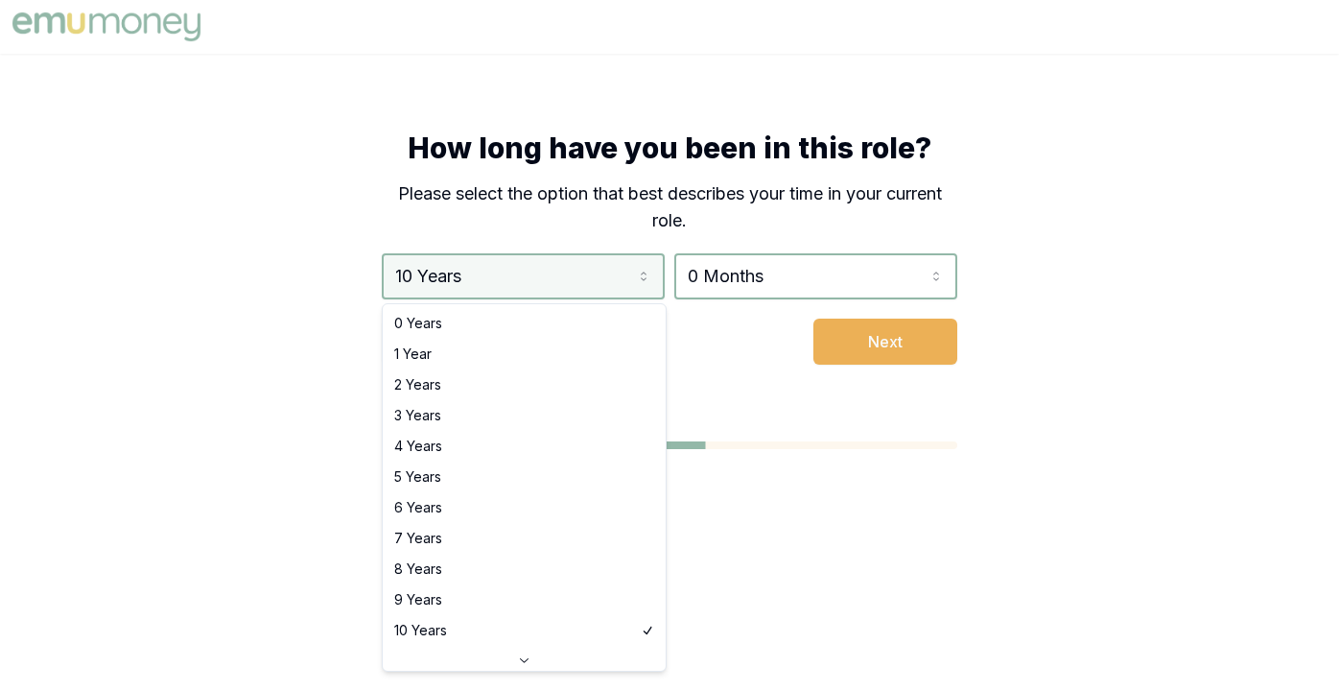
click at [413, 272] on html "How long have you been in this role? Please select the option that best describ…" at bounding box center [669, 345] width 1339 height 691
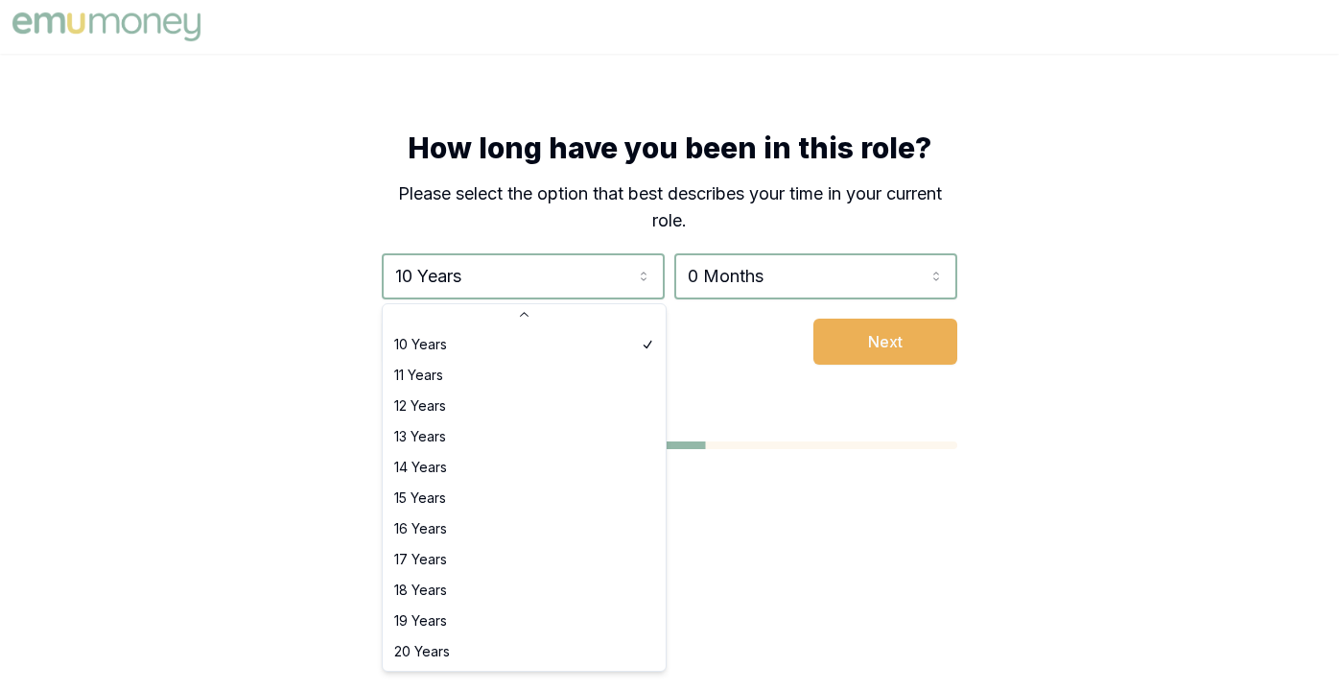
scroll to position [308, 0]
select select "15"
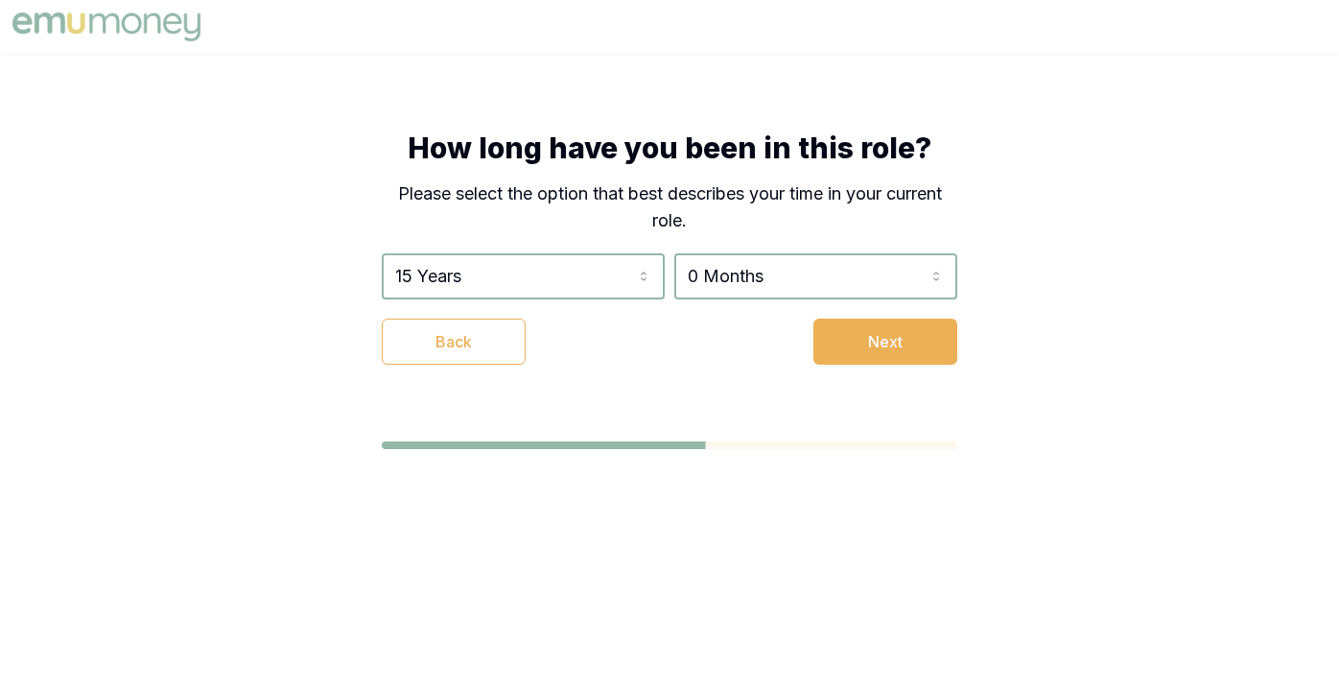
click at [411, 506] on div at bounding box center [670, 483] width 576 height 84
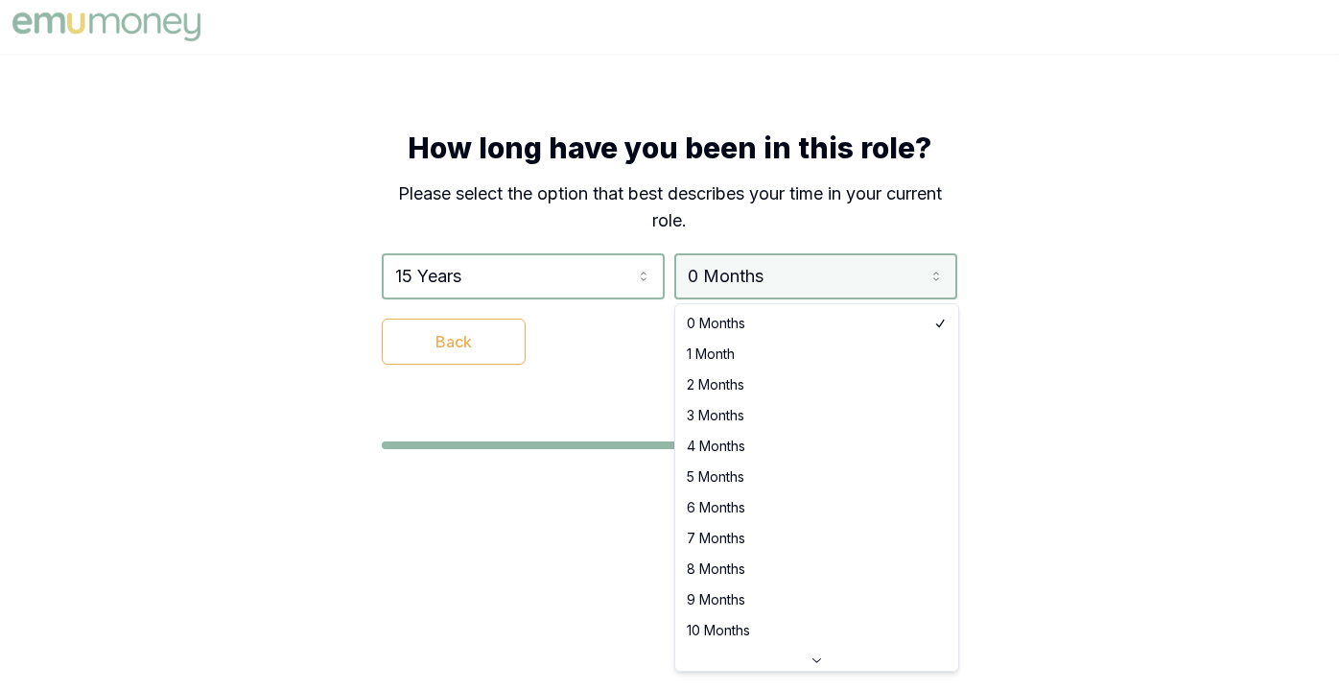
click at [697, 264] on html "How long have you been in this role? Please select the option that best describ…" at bounding box center [669, 345] width 1339 height 691
select select "3"
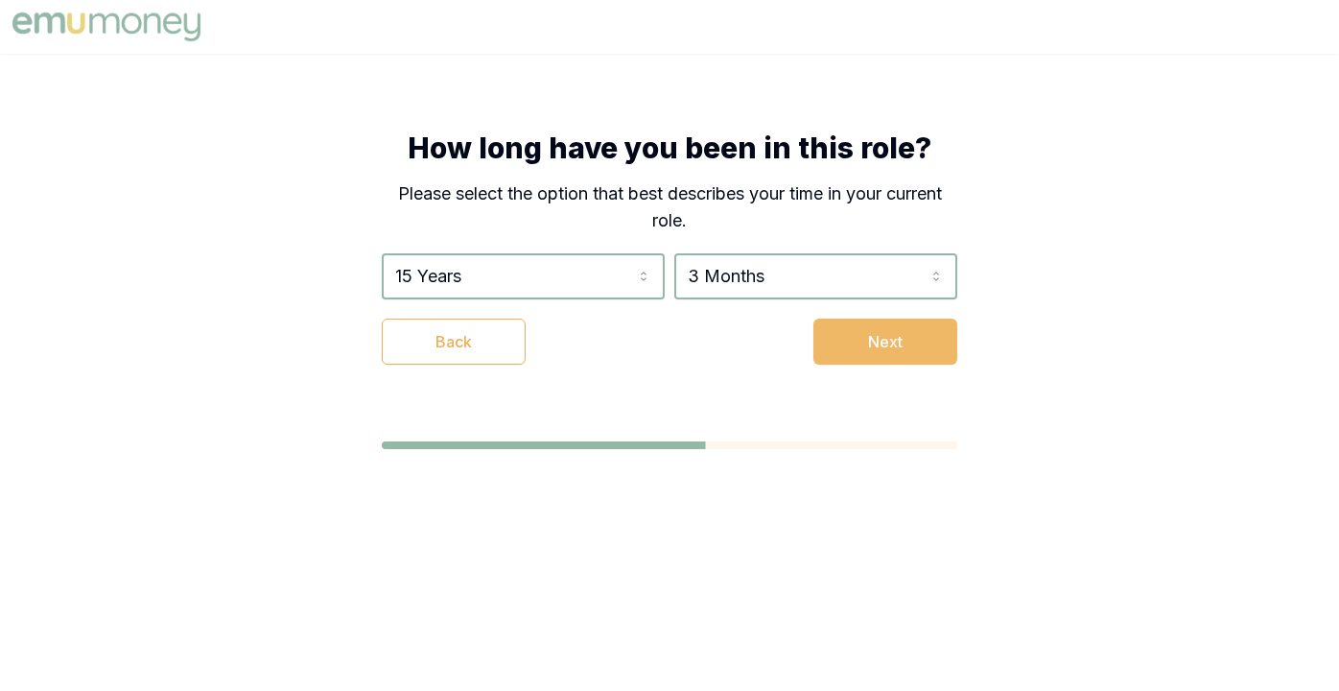
click at [855, 339] on button "Next" at bounding box center [886, 342] width 144 height 46
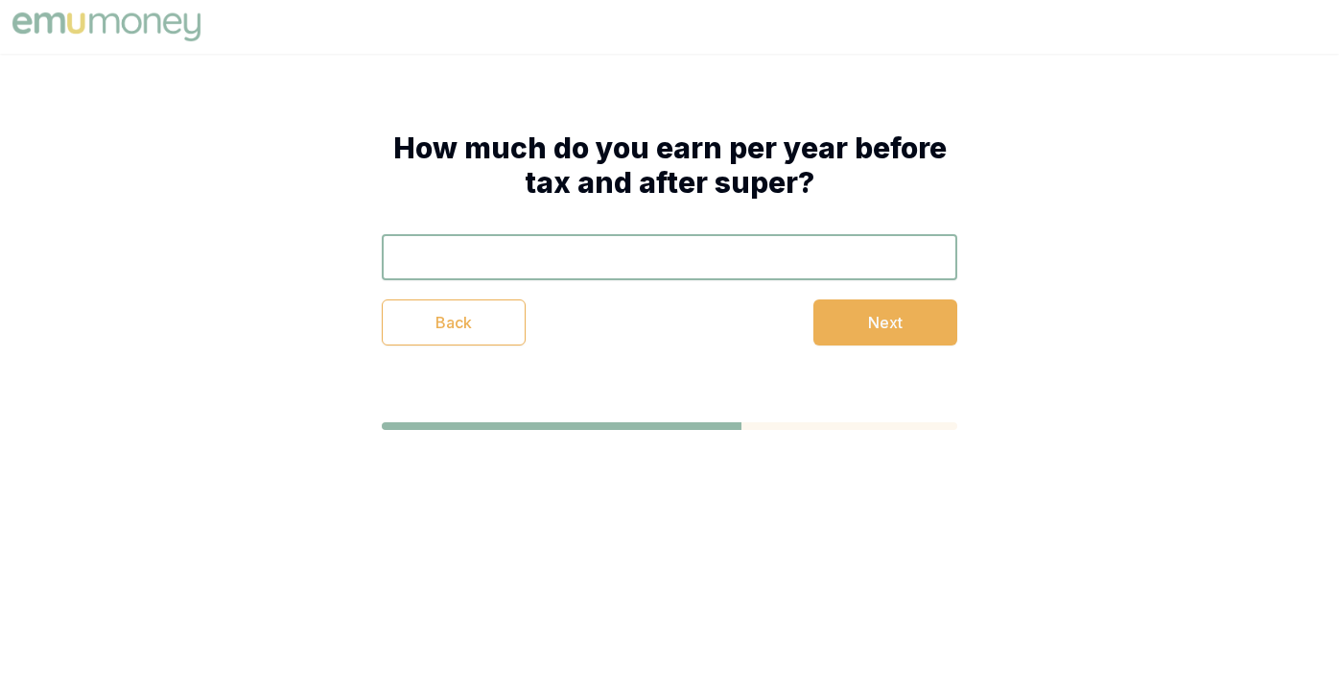
click at [502, 258] on input "text" at bounding box center [670, 257] width 576 height 46
type input "$6,700"
click at [897, 335] on button "Next" at bounding box center [886, 322] width 144 height 46
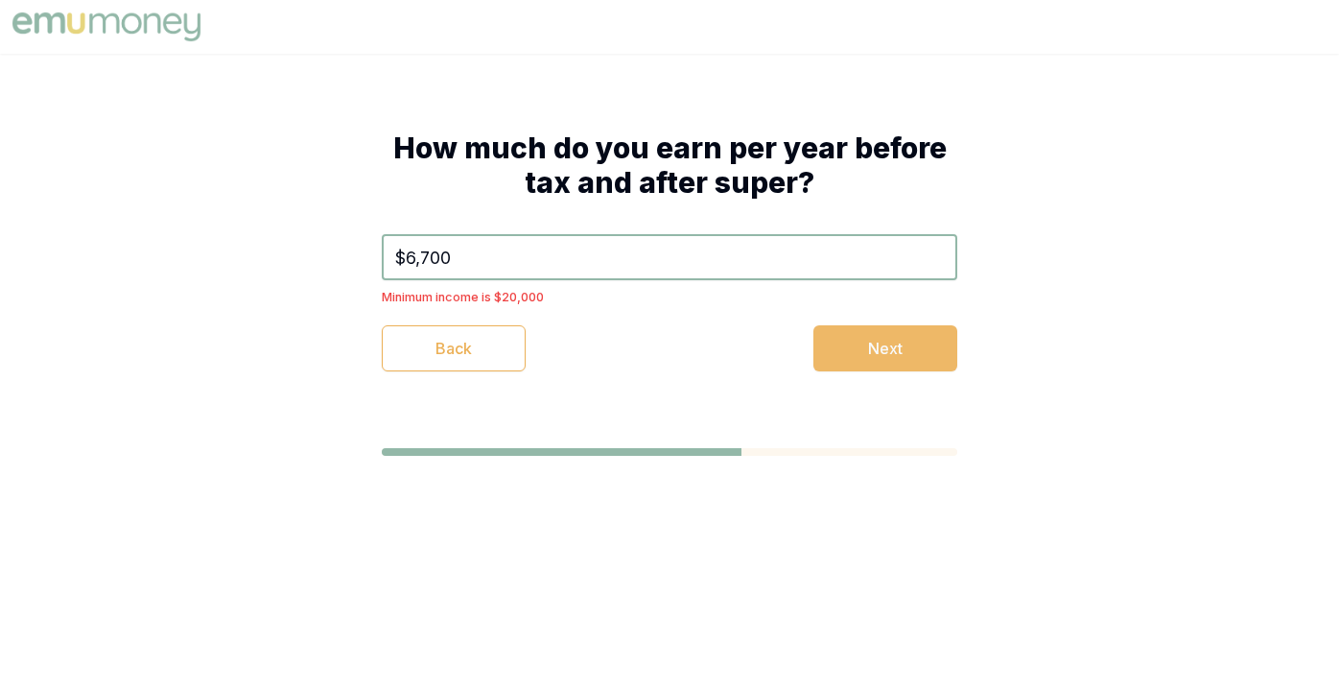
click at [897, 335] on button "Next" at bounding box center [886, 348] width 144 height 46
click at [291, 325] on div "How much do you earn per year before tax and after super? $6,700 Minimum income…" at bounding box center [669, 293] width 1339 height 479
click at [460, 254] on input "$6,700" at bounding box center [670, 257] width 576 height 46
